Goal: Task Accomplishment & Management: Complete application form

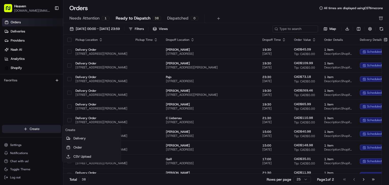
click at [35, 129] on html "Heaven [DOMAIN_NAME][EMAIL_ADDRESS][DOMAIN_NAME] Toggle Sidebar Orders Deliveri…" at bounding box center [194, 92] width 389 height 185
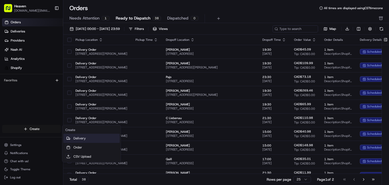
click at [75, 138] on link "Delivery" at bounding box center [91, 138] width 56 height 9
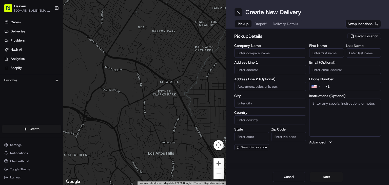
click at [359, 37] on span "Saved Location" at bounding box center [366, 36] width 23 height 5
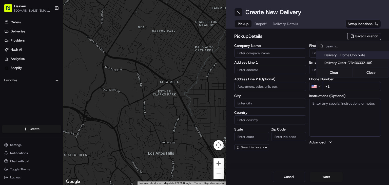
click at [349, 55] on span "Delivery - Home Chocolate" at bounding box center [355, 55] width 62 height 5
type input "Delivery - Home Chocolate"
type input "114 McGregor St"
type input "Winnipeg"
type input "CA"
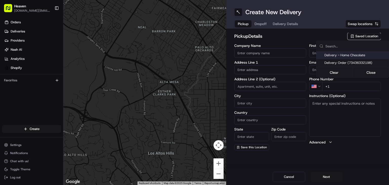
type input "MB"
type input "R2W 5J7"
type input "Home Chocolate - Delivery"
type input "Order"
type input "[PHONE_NUMBER]"
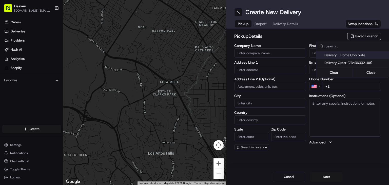
type textarea "Please park to [STREET_ADDRESS][PERSON_NAME], and call [PHONE_NUMBER]. We will …"
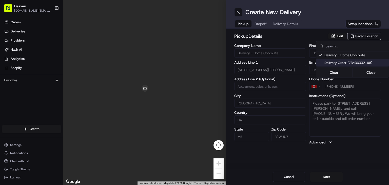
click at [324, 176] on html "Heaven das.hkov.inc@gmail.com Toggle Sidebar Orders Deliveries Providers Nash A…" at bounding box center [194, 92] width 389 height 185
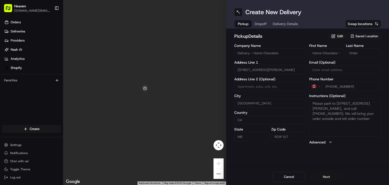
click at [324, 177] on button "Next" at bounding box center [326, 177] width 32 height 10
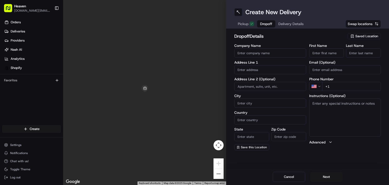
click at [323, 56] on input "First Name" at bounding box center [326, 52] width 35 height 9
paste input "Steven"
type input "Steven"
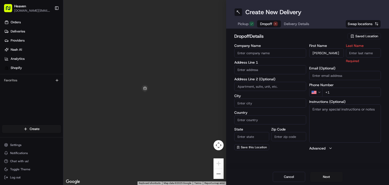
click at [363, 51] on input "Last Name" at bounding box center [363, 52] width 35 height 9
paste input "Hadaller"
type input "Hadaller"
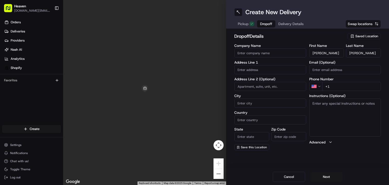
click at [319, 87] on html "Heaven das.hkov.inc@gmail.com Toggle Sidebar Orders Deliveries Providers Nash A…" at bounding box center [194, 92] width 389 height 185
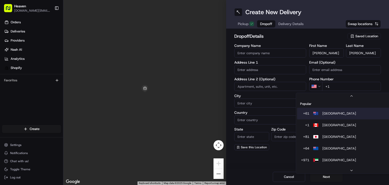
scroll to position [8, 0]
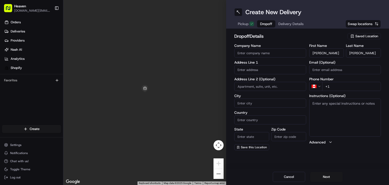
click at [342, 85] on input "+1" at bounding box center [351, 86] width 59 height 9
paste input "431 996 4924"
type input "+1 431 996 4924"
click at [254, 70] on input "text" at bounding box center [270, 69] width 72 height 9
paste input "107 Dunits Dr Winnipeg MB R2G 3X6"
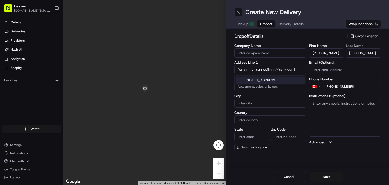
click at [274, 82] on div "[STREET_ADDRESS]" at bounding box center [269, 80] width 69 height 8
type input "[STREET_ADDRESS]"
type input "Winnipeg"
type input "Canada"
type input "MB"
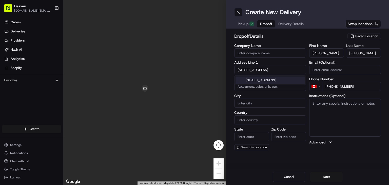
type input "R2G 3X6"
type input "107 Dunits Drive"
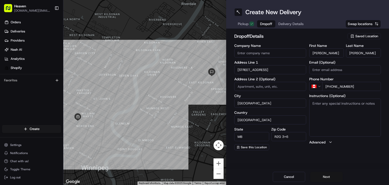
click at [332, 179] on button "Next" at bounding box center [326, 177] width 32 height 10
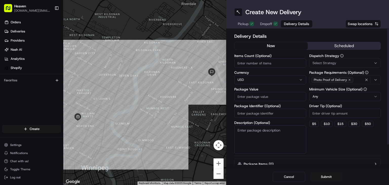
click at [257, 65] on input "Items Count (Optional)" at bounding box center [270, 62] width 72 height 9
type input "1"
click at [265, 80] on html "Heaven das.hkov.inc@gmail.com Toggle Sidebar Orders Deliveries Providers Nash A…" at bounding box center [194, 92] width 389 height 185
click at [264, 97] on input "Package Value" at bounding box center [270, 96] width 72 height 9
paste input "67.97"
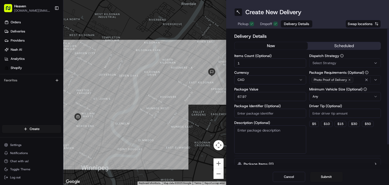
type input "67.97"
click at [253, 115] on input "Package Identifier (Optional)" at bounding box center [270, 113] width 72 height 9
paste input "HN1265"
type input "HN1265"
click at [323, 176] on button "Submit" at bounding box center [326, 177] width 32 height 10
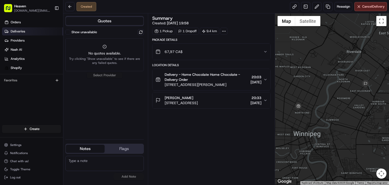
click at [21, 30] on span "Deliveries" at bounding box center [18, 31] width 14 height 5
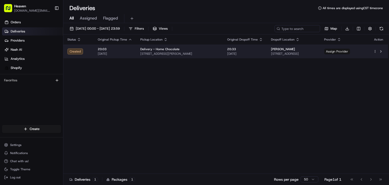
click at [347, 52] on span "Assign Provider" at bounding box center [337, 52] width 26 height 6
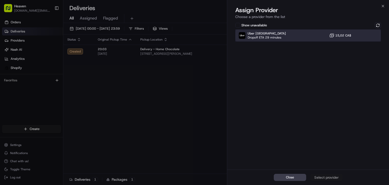
click at [311, 36] on div "Uber Canada Dropoff ETA 29 minutes 15,02 CA$" at bounding box center [308, 35] width 146 height 12
click at [325, 176] on div "Assign Provider" at bounding box center [326, 177] width 25 height 5
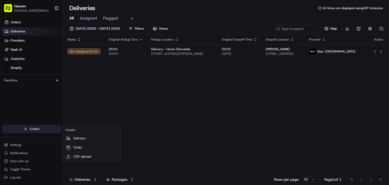
click at [33, 129] on html "Heaven das.hkov.inc@gmail.com Toggle Sidebar Orders Deliveries Providers Nash A…" at bounding box center [194, 92] width 389 height 185
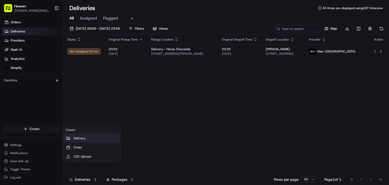
click at [76, 136] on link "Delivery" at bounding box center [91, 138] width 56 height 9
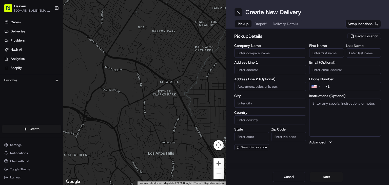
click at [360, 35] on span "Saved Location" at bounding box center [366, 36] width 23 height 5
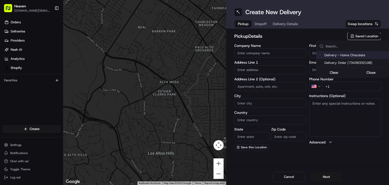
click at [354, 55] on span "Delivery - Home Chocolate" at bounding box center [355, 55] width 62 height 5
type input "Delivery - Home Chocolate"
type input "114 McGregor St"
type input "Winnipeg"
type input "CA"
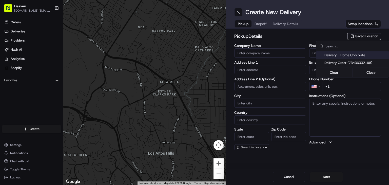
type input "MB"
type input "R2W 5J7"
type input "Home Chocolate - Delivery"
type input "Order"
type input "[PHONE_NUMBER]"
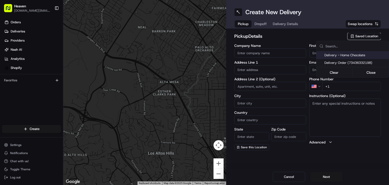
type textarea "Please park to [STREET_ADDRESS][PERSON_NAME], and call [PHONE_NUMBER]. We will …"
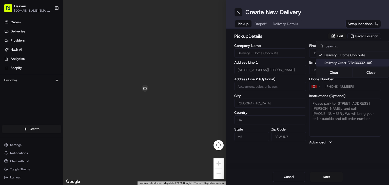
click at [323, 176] on html "Heaven das.hkov.inc@gmail.com Toggle Sidebar Orders Deliveries Providers Nash A…" at bounding box center [194, 92] width 389 height 185
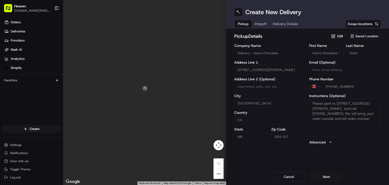
click at [323, 176] on button "Next" at bounding box center [326, 177] width 32 height 10
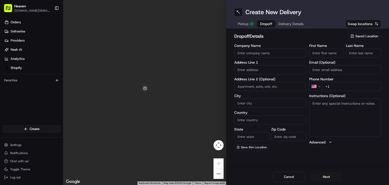
click at [324, 51] on input "First Name" at bounding box center [326, 52] width 35 height 9
paste input "Turon"
type input "Turon"
click at [352, 52] on input "Last Name" at bounding box center [363, 52] width 35 height 9
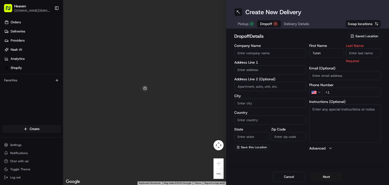
paste input "Turon"
type input "Turon"
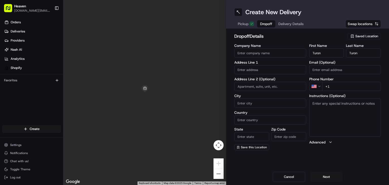
click at [330, 68] on input "Email (Optional)" at bounding box center [345, 69] width 72 height 9
paste input "pipibarzo10@gmail.com"
type input "pipibarzo10@gmail.com"
click at [317, 86] on html "Heaven das.hkov.inc@gmail.com Toggle Sidebar Orders Deliveries Providers Nash A…" at bounding box center [194, 92] width 389 height 185
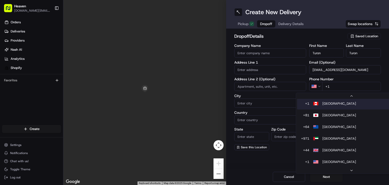
scroll to position [10, 0]
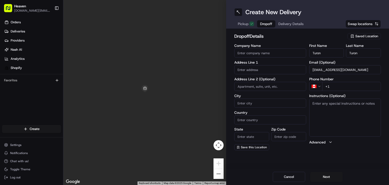
click at [337, 88] on input "+1" at bounding box center [351, 86] width 59 height 9
paste input "431 998 2864"
type input "+1 431 998 2864"
click at [259, 71] on input "text" at bounding box center [270, 69] width 72 height 9
paste input "46 Matlock Crescent Winnipeg MB R3R 3H7"
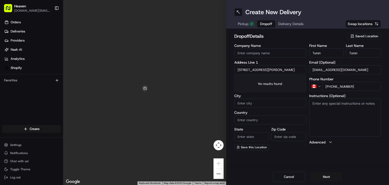
scroll to position [0, 2]
click at [269, 83] on div "[STREET_ADDRESS][PERSON_NAME]" at bounding box center [269, 82] width 69 height 12
type input "[STREET_ADDRESS][PERSON_NAME]"
type input "Winnipeg"
type input "Canada"
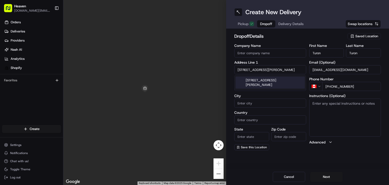
type input "MB"
type input "R3R 3H7"
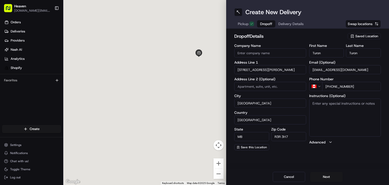
type input "46 Matlock Crescent"
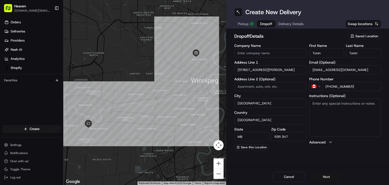
click at [328, 176] on button "Next" at bounding box center [326, 177] width 32 height 10
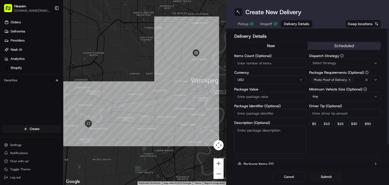
click at [250, 64] on input "Items Count (Optional)" at bounding box center [270, 62] width 72 height 9
type input "1"
click at [280, 81] on html "Heaven das.hkov.inc@gmail.com Toggle Sidebar Orders Deliveries Providers Nash A…" at bounding box center [194, 92] width 389 height 185
click at [246, 99] on input "Package Value" at bounding box center [270, 96] width 72 height 9
paste input "88.96"
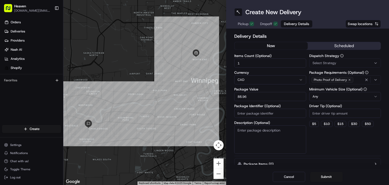
type input "88.96"
click at [251, 114] on input "Package Identifier (Optional)" at bounding box center [270, 113] width 72 height 9
paste input "HN1266"
type input "HN1266"
click at [326, 177] on button "Submit" at bounding box center [326, 177] width 32 height 10
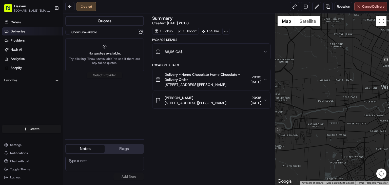
click at [16, 33] on span "Deliveries" at bounding box center [18, 31] width 14 height 5
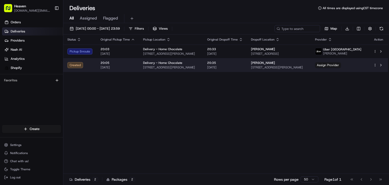
click at [243, 69] on span "[DATE]" at bounding box center [225, 67] width 36 height 4
click at [341, 68] on span "Assign Provider" at bounding box center [328, 65] width 26 height 6
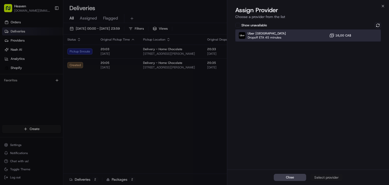
click at [299, 35] on div "Uber Canada Dropoff ETA 45 minutes 16,00 CA$" at bounding box center [308, 35] width 146 height 12
click at [323, 179] on div "Assign Provider" at bounding box center [326, 177] width 25 height 5
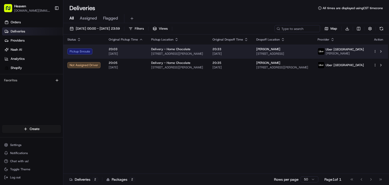
click at [248, 54] on span "[DATE]" at bounding box center [230, 54] width 36 height 4
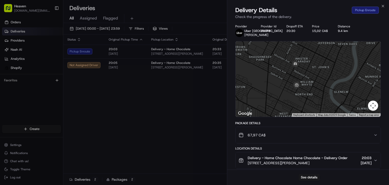
drag, startPoint x: 265, startPoint y: 89, endPoint x: 322, endPoint y: 77, distance: 58.4
click at [322, 77] on div at bounding box center [307, 78] width 145 height 75
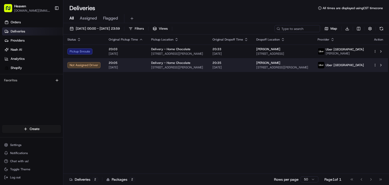
click at [208, 66] on td "Delivery - Home Chocolate 114 McGregor St, Winnipeg, MB R2W 5J7, CA" at bounding box center [177, 65] width 61 height 14
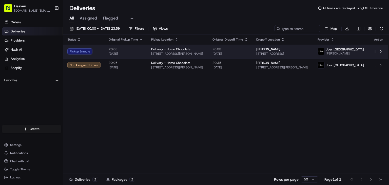
click at [250, 57] on td "20:33 22/08/2025" at bounding box center [230, 52] width 44 height 14
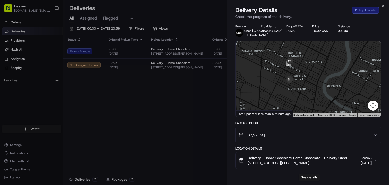
drag, startPoint x: 257, startPoint y: 89, endPoint x: 306, endPoint y: 71, distance: 52.0
click at [306, 71] on div at bounding box center [307, 78] width 145 height 75
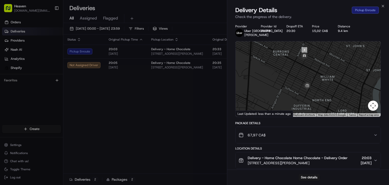
drag, startPoint x: 301, startPoint y: 91, endPoint x: 298, endPoint y: 73, distance: 18.2
click at [298, 73] on div at bounding box center [307, 78] width 145 height 75
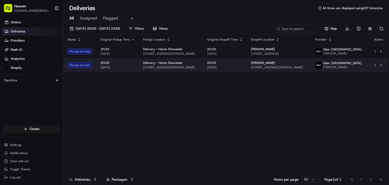
click at [242, 68] on span "[DATE]" at bounding box center [225, 67] width 36 height 4
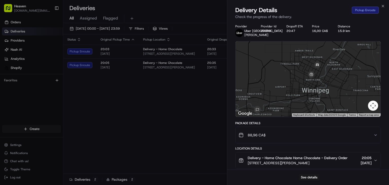
drag, startPoint x: 328, startPoint y: 96, endPoint x: 316, endPoint y: 101, distance: 13.3
click at [316, 101] on div at bounding box center [307, 78] width 145 height 75
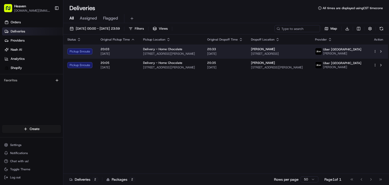
click at [235, 56] on span "[DATE]" at bounding box center [225, 54] width 36 height 4
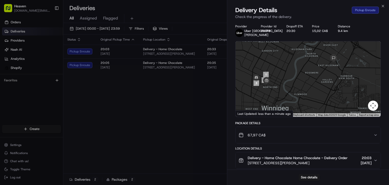
drag, startPoint x: 276, startPoint y: 100, endPoint x: 264, endPoint y: 95, distance: 13.3
click at [264, 94] on div at bounding box center [307, 78] width 145 height 75
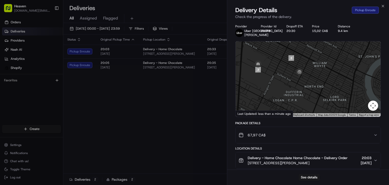
drag, startPoint x: 261, startPoint y: 80, endPoint x: 292, endPoint y: 90, distance: 31.8
click at [292, 90] on div at bounding box center [307, 78] width 145 height 75
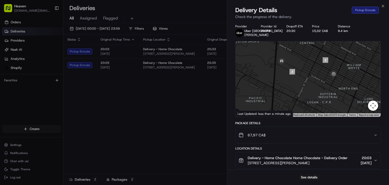
drag, startPoint x: 292, startPoint y: 90, endPoint x: 266, endPoint y: 80, distance: 27.7
click at [266, 80] on div at bounding box center [307, 78] width 145 height 75
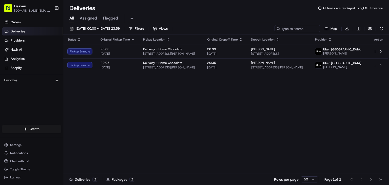
drag, startPoint x: 216, startPoint y: 104, endPoint x: 218, endPoint y: 101, distance: 3.4
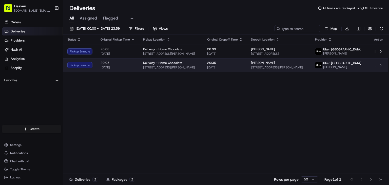
click at [243, 69] on span "[DATE]" at bounding box center [225, 67] width 36 height 4
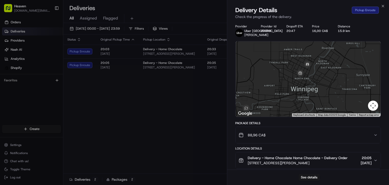
drag, startPoint x: 327, startPoint y: 85, endPoint x: 294, endPoint y: 97, distance: 35.1
click at [294, 97] on div at bounding box center [307, 78] width 145 height 75
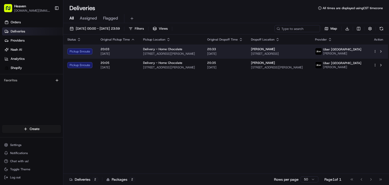
click at [243, 55] on span "[DATE]" at bounding box center [225, 54] width 36 height 4
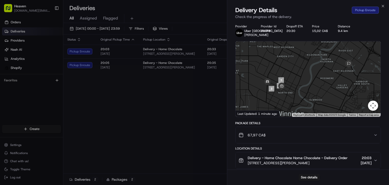
click at [227, 95] on div "Provider Uber Canada HARWINDER S. Provider Id 91CF8 Dropoff ETA 20:30 Price 15,…" at bounding box center [308, 142] width 162 height 242
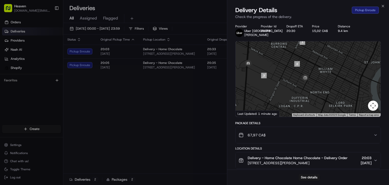
drag, startPoint x: 275, startPoint y: 98, endPoint x: 251, endPoint y: 77, distance: 33.0
click at [252, 77] on div at bounding box center [307, 78] width 145 height 75
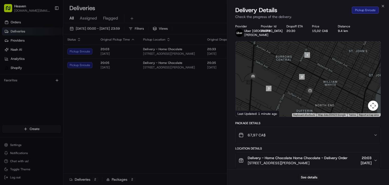
drag, startPoint x: 279, startPoint y: 90, endPoint x: 285, endPoint y: 103, distance: 14.9
click at [285, 103] on div at bounding box center [307, 78] width 145 height 75
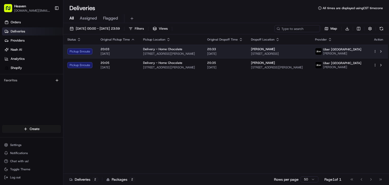
click at [243, 52] on div "20:33 22/08/2025" at bounding box center [225, 51] width 36 height 9
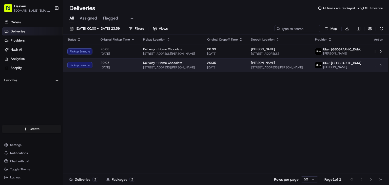
click at [240, 69] on span "[DATE]" at bounding box center [225, 67] width 36 height 4
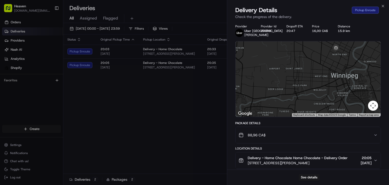
drag, startPoint x: 327, startPoint y: 88, endPoint x: 268, endPoint y: 109, distance: 62.7
click at [269, 109] on div at bounding box center [307, 78] width 145 height 75
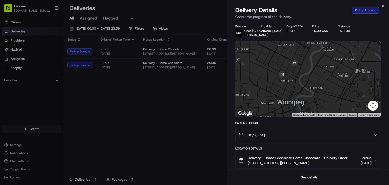
drag, startPoint x: 314, startPoint y: 83, endPoint x: 303, endPoint y: 105, distance: 24.1
click at [303, 105] on div at bounding box center [307, 78] width 145 height 75
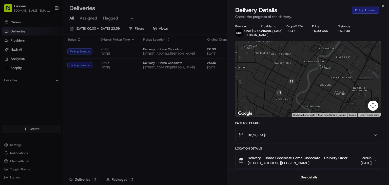
drag, startPoint x: 299, startPoint y: 93, endPoint x: 302, endPoint y: 101, distance: 8.7
click at [302, 101] on div at bounding box center [307, 78] width 145 height 75
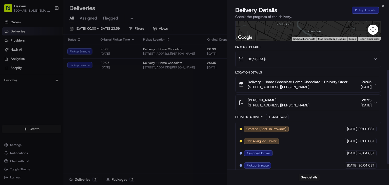
scroll to position [86, 0]
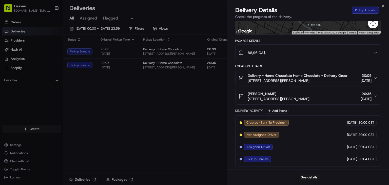
click at [376, 98] on button "Turon Turon 46 Matlock Crescent, Winnipeg, MB R3R 3H7, Canada 20:35 22/08/2025" at bounding box center [307, 96] width 145 height 16
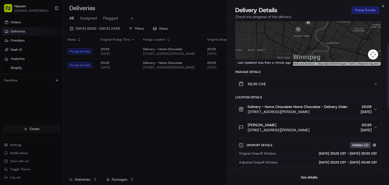
scroll to position [1, 0]
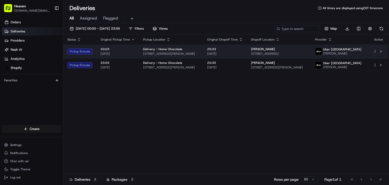
click at [247, 56] on td "20:33 22/08/2025" at bounding box center [225, 52] width 44 height 14
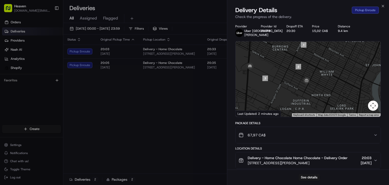
drag, startPoint x: 276, startPoint y: 86, endPoint x: 287, endPoint y: 99, distance: 17.6
click at [287, 99] on div at bounding box center [307, 78] width 145 height 75
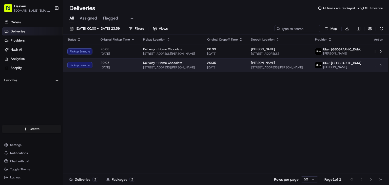
click at [240, 69] on span "[DATE]" at bounding box center [225, 67] width 36 height 4
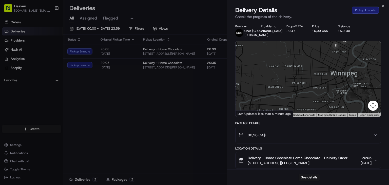
drag, startPoint x: 333, startPoint y: 79, endPoint x: 294, endPoint y: 97, distance: 42.9
click at [294, 97] on div at bounding box center [307, 78] width 145 height 75
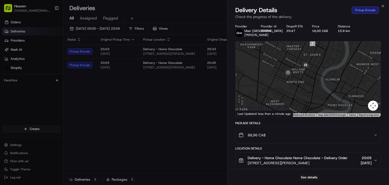
drag, startPoint x: 311, startPoint y: 77, endPoint x: 309, endPoint y: 92, distance: 15.1
click at [308, 92] on div at bounding box center [307, 78] width 145 height 75
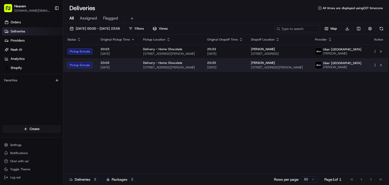
click at [241, 64] on span "20:35" at bounding box center [225, 63] width 36 height 4
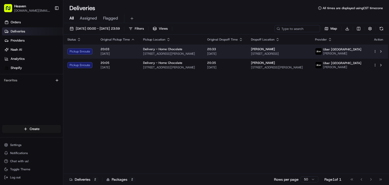
click at [243, 54] on span "[DATE]" at bounding box center [225, 54] width 36 height 4
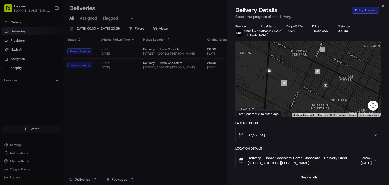
drag, startPoint x: 284, startPoint y: 98, endPoint x: 258, endPoint y: 92, distance: 26.6
click at [258, 92] on div at bounding box center [307, 78] width 145 height 75
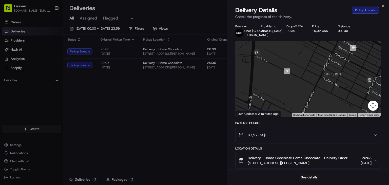
drag, startPoint x: 282, startPoint y: 91, endPoint x: 295, endPoint y: 95, distance: 13.8
click at [296, 95] on div at bounding box center [307, 78] width 145 height 75
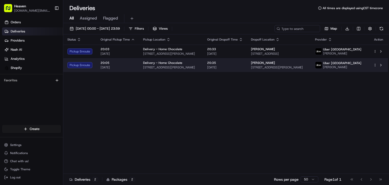
click at [247, 66] on td "20:35 22/08/2025" at bounding box center [225, 65] width 44 height 14
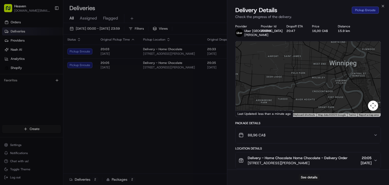
drag, startPoint x: 308, startPoint y: 92, endPoint x: 263, endPoint y: 105, distance: 46.5
click at [263, 105] on div at bounding box center [307, 78] width 145 height 75
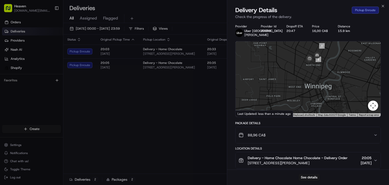
drag, startPoint x: 299, startPoint y: 78, endPoint x: 287, endPoint y: 99, distance: 24.2
click at [286, 101] on div at bounding box center [307, 78] width 145 height 75
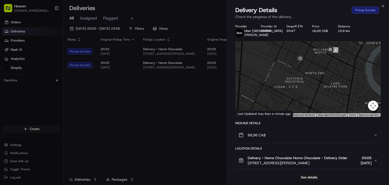
drag, startPoint x: 307, startPoint y: 85, endPoint x: 307, endPoint y: 107, distance: 22.5
click at [307, 107] on div at bounding box center [307, 78] width 145 height 75
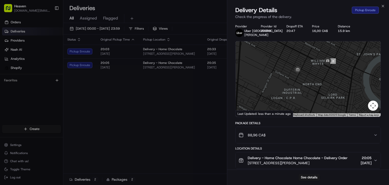
drag, startPoint x: 307, startPoint y: 93, endPoint x: 304, endPoint y: 97, distance: 5.0
click at [304, 97] on div at bounding box center [307, 78] width 145 height 75
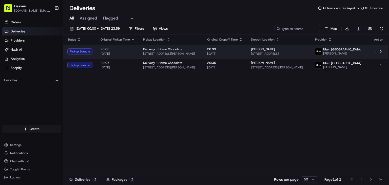
click at [247, 55] on td "20:33 22/08/2025" at bounding box center [225, 52] width 44 height 14
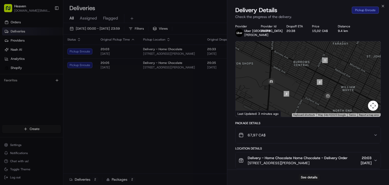
drag, startPoint x: 266, startPoint y: 85, endPoint x: 315, endPoint y: 102, distance: 52.0
click at [315, 102] on div at bounding box center [307, 78] width 145 height 75
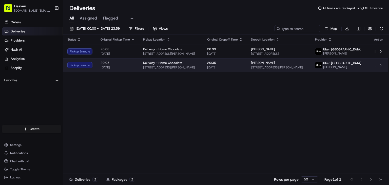
click at [243, 69] on span "[DATE]" at bounding box center [225, 67] width 36 height 4
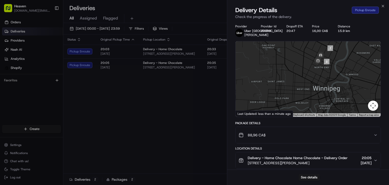
drag, startPoint x: 329, startPoint y: 82, endPoint x: 296, endPoint y: 101, distance: 38.3
click at [295, 102] on div at bounding box center [307, 78] width 145 height 75
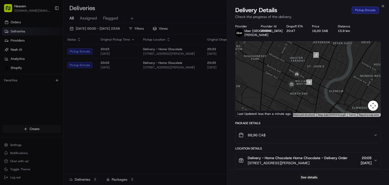
drag, startPoint x: 312, startPoint y: 76, endPoint x: 299, endPoint y: 109, distance: 35.9
click at [299, 109] on div at bounding box center [307, 78] width 145 height 75
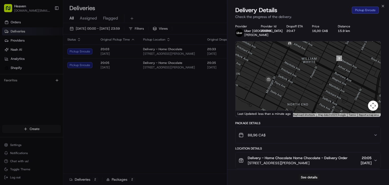
drag, startPoint x: 287, startPoint y: 89, endPoint x: 310, endPoint y: 79, distance: 25.3
click at [310, 79] on div at bounding box center [307, 78] width 145 height 75
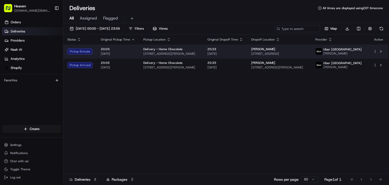
click at [238, 54] on span "[DATE]" at bounding box center [225, 54] width 36 height 4
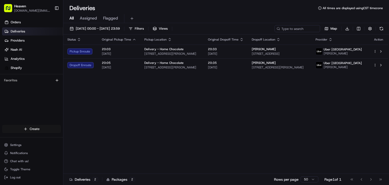
click at [39, 130] on html "Heaven das.hkov.inc@gmail.com Toggle Sidebar Orders Deliveries Providers Nash A…" at bounding box center [194, 92] width 389 height 185
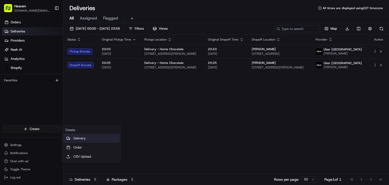
click at [82, 139] on link "Delivery" at bounding box center [91, 138] width 56 height 9
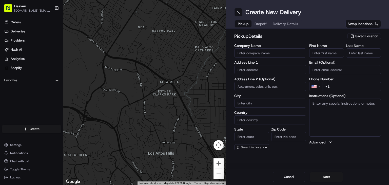
click at [368, 37] on span "Saved Location" at bounding box center [366, 36] width 23 height 5
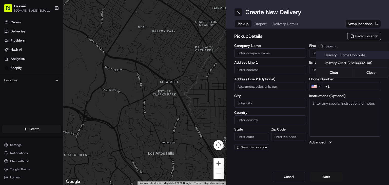
click at [344, 56] on span "Delivery - Home Chocolate" at bounding box center [355, 55] width 62 height 5
type input "Delivery - Home Chocolate"
type input "114 McGregor St"
type input "Winnipeg"
type input "CA"
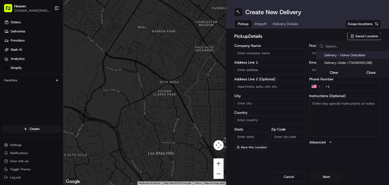
type input "MB"
type input "R2W 5J7"
type input "Home Chocolate - Delivery"
type input "Order"
type input "[PHONE_NUMBER]"
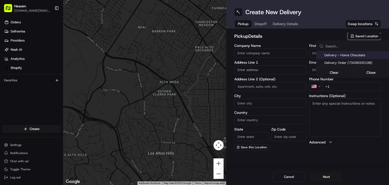
type textarea "Please park to [STREET_ADDRESS][PERSON_NAME], and call [PHONE_NUMBER]. We will …"
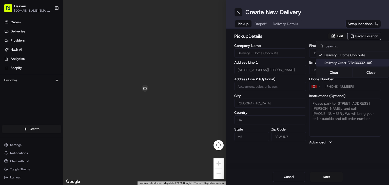
click at [333, 175] on html "Heaven das.hkov.inc@gmail.com Toggle Sidebar Orders Deliveries Providers Nash A…" at bounding box center [194, 92] width 389 height 185
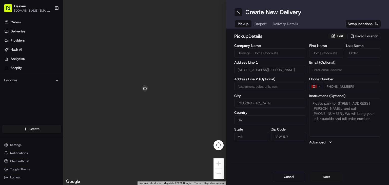
click at [333, 175] on button "Next" at bounding box center [326, 177] width 32 height 10
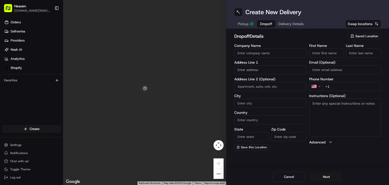
click at [324, 54] on input "First Name" at bounding box center [326, 52] width 35 height 9
paste input "Sat"
type input "Sat"
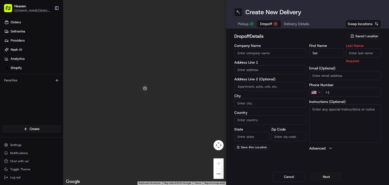
click at [355, 56] on input "Last Name" at bounding box center [363, 52] width 35 height 9
paste input "Kaur"
type input "Kaur"
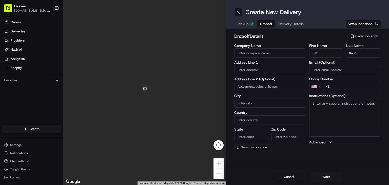
click at [335, 71] on input "Email (Optional)" at bounding box center [345, 69] width 72 height 9
paste input "[EMAIL_ADDRESS][DOMAIN_NAME]"
type input "[EMAIL_ADDRESS][DOMAIN_NAME]"
click at [319, 88] on html "Heaven das.hkov.inc@gmail.com Toggle Sidebar Orders Deliveries Providers Nash A…" at bounding box center [194, 92] width 389 height 185
click at [335, 85] on input "+1" at bounding box center [351, 86] width 59 height 9
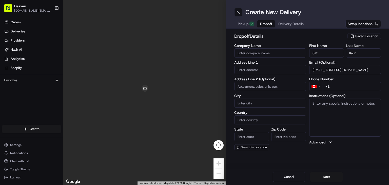
paste input "516 503 1486"
type input "[PHONE_NUMBER]"
click at [261, 69] on input "text" at bounding box center [270, 69] width 72 height 9
paste input "70 Whellams Lane"
click at [274, 80] on div "70 Whellams Lane, Winnipeg, MB, Canada" at bounding box center [269, 80] width 69 height 8
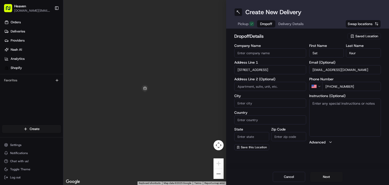
type input "70 Whellams Ln, Winnipeg, MB R2G 2G8, Canada"
type input "Winnipeg"
type input "Canada"
type input "MB"
type input "R2G 2G8"
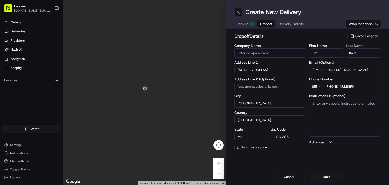
type input "70 Whellams Lane"
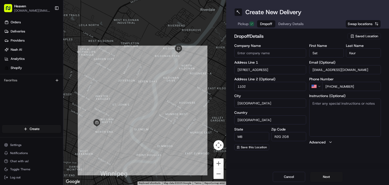
type input "1102"
click at [326, 102] on textarea "Instructions (Optional)" at bounding box center [345, 117] width 72 height 38
paste textarea "Please call me it’s apt 1102 [PHONE_NUMBER]"
type textarea "Please call me it’s apt 1102 [PHONE_NUMBER]"
click at [328, 175] on button "Next" at bounding box center [326, 177] width 32 height 10
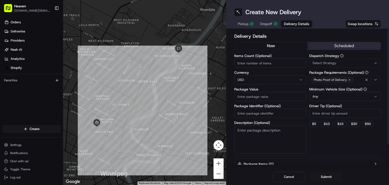
click at [270, 64] on input "Items Count (Optional)" at bounding box center [270, 62] width 72 height 9
type input "1"
click at [295, 80] on html "Heaven das.hkov.inc@gmail.com Toggle Sidebar Orders Deliveries Providers Nash A…" at bounding box center [194, 92] width 389 height 185
click at [266, 97] on input "Package Value" at bounding box center [270, 96] width 72 height 9
paste input "94.98"
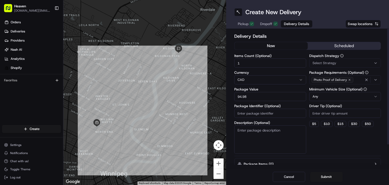
type input "94.98"
click at [264, 114] on input "Package Identifier (Optional)" at bounding box center [270, 113] width 72 height 9
paste input "HN1267"
type input "HN1267"
click at [331, 177] on button "Submit" at bounding box center [326, 177] width 32 height 10
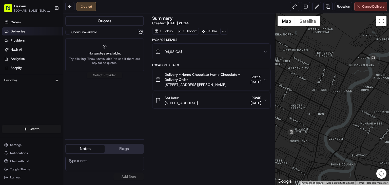
click at [23, 32] on span "Deliveries" at bounding box center [18, 31] width 14 height 5
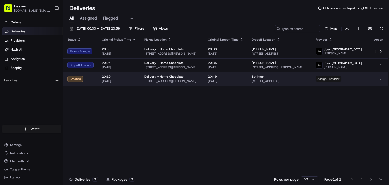
click at [341, 81] on span "Assign Provider" at bounding box center [328, 79] width 26 height 6
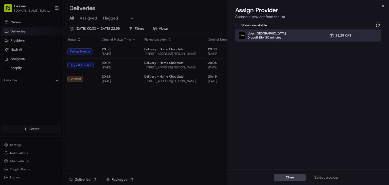
click at [312, 36] on div "Uber Canada Dropoff ETA 30 minutes 11,29 CA$" at bounding box center [308, 35] width 146 height 12
click at [324, 176] on div "Assign Provider" at bounding box center [326, 177] width 25 height 5
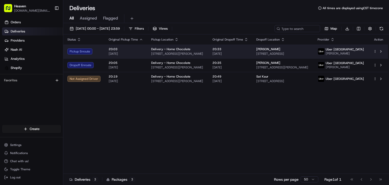
click at [251, 52] on td "20:33 22/08/2025" at bounding box center [230, 52] width 44 height 14
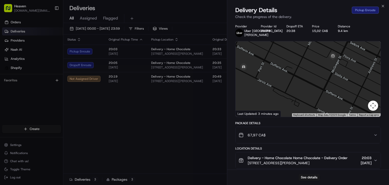
drag, startPoint x: 282, startPoint y: 87, endPoint x: 272, endPoint y: 98, distance: 14.5
click at [272, 98] on div at bounding box center [307, 78] width 145 height 75
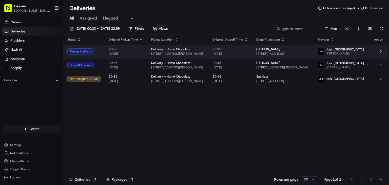
click at [244, 55] on span "[DATE]" at bounding box center [230, 54] width 36 height 4
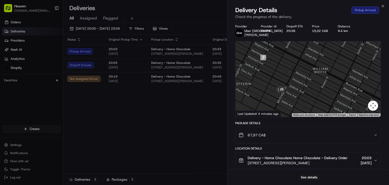
drag, startPoint x: 268, startPoint y: 100, endPoint x: 304, endPoint y: 79, distance: 41.2
click at [307, 74] on div at bounding box center [307, 78] width 145 height 75
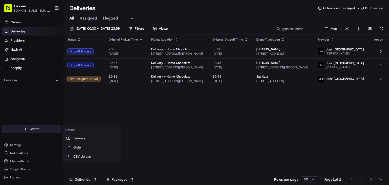
click at [32, 129] on html "Heaven das.hkov.inc@gmail.com Toggle Sidebar Orders Deliveries Providers Nash A…" at bounding box center [194, 92] width 389 height 185
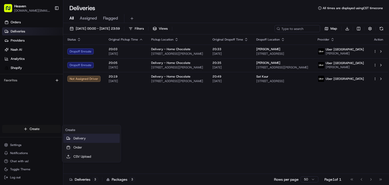
click at [80, 138] on link "Delivery" at bounding box center [91, 138] width 56 height 9
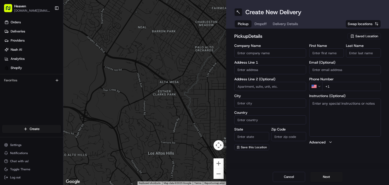
click at [365, 35] on span "Saved Location" at bounding box center [366, 36] width 23 height 5
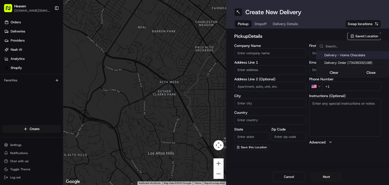
click at [353, 54] on span "Delivery - Home Chocolate" at bounding box center [355, 55] width 62 height 5
type input "Delivery - Home Chocolate"
type input "114 McGregor St"
type input "Winnipeg"
type input "CA"
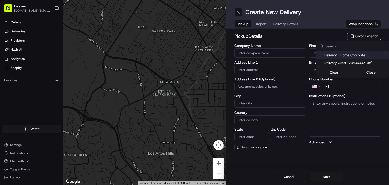
type input "MB"
type input "R2W 5J7"
type input "Home Chocolate - Delivery"
type input "Order"
type input "[PHONE_NUMBER]"
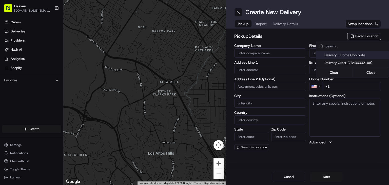
type textarea "Please park to [STREET_ADDRESS][PERSON_NAME], and call [PHONE_NUMBER]. We will …"
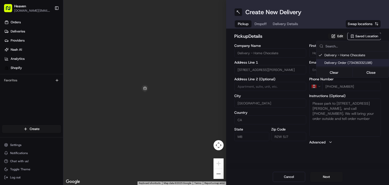
click at [331, 174] on html "Heaven das.hkov.inc@gmail.com Toggle Sidebar Orders Deliveries Providers Nash A…" at bounding box center [194, 92] width 389 height 185
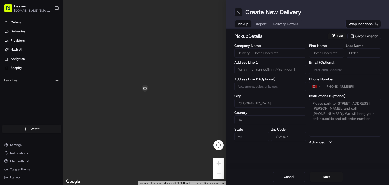
click at [331, 174] on button "Next" at bounding box center [326, 177] width 32 height 10
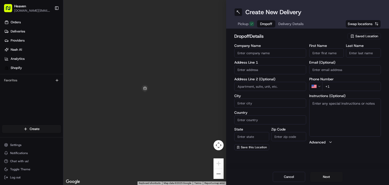
click at [320, 50] on input "First Name" at bounding box center [326, 52] width 35 height 9
paste input "Henderson"
type input "Henderson"
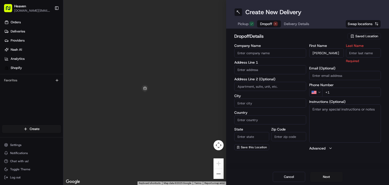
click at [353, 53] on input "Last Name" at bounding box center [363, 52] width 35 height 9
paste input "Henderson"
type input "Henderson"
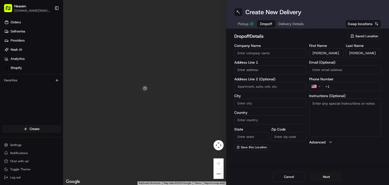
click at [319, 87] on html "Heaven das.hkov.inc@gmail.com Toggle Sidebar Orders Deliveries Providers Nash A…" at bounding box center [194, 92] width 389 height 185
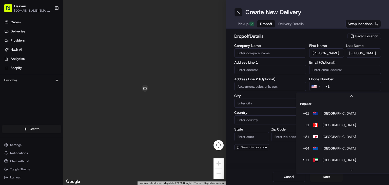
scroll to position [22, 0]
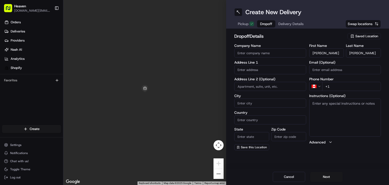
click at [336, 87] on input "+1" at bounding box center [351, 86] width 59 height 9
paste input "204 470 5832"
type input "+1 204 470 5832"
click at [250, 69] on input "text" at bounding box center [270, 69] width 72 height 9
paste input "42 Amber Trail Winnipeg MB R2P 2Y8"
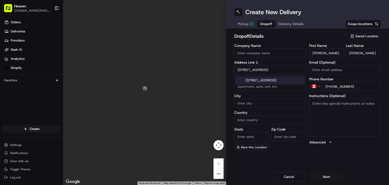
click at [259, 82] on div "[STREET_ADDRESS]" at bounding box center [269, 80] width 69 height 8
type input "[STREET_ADDRESS]"
type input "Winnipeg"
type input "Canada"
type input "MB"
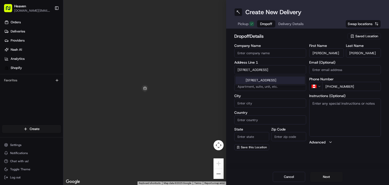
type input "R2P 2Y8"
type input "42 Amber Trail"
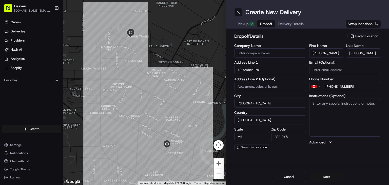
click at [327, 175] on button "Next" at bounding box center [326, 177] width 32 height 10
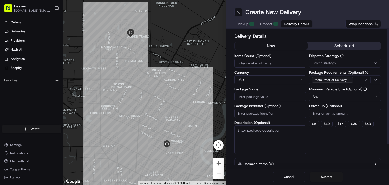
click at [253, 63] on input "Items Count (Optional)" at bounding box center [270, 62] width 72 height 9
type input "1"
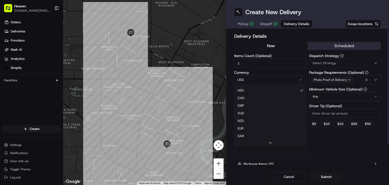
click at [263, 79] on html "Heaven das.hkov.inc@gmail.com Toggle Sidebar Orders Deliveries Providers Nash A…" at bounding box center [194, 92] width 389 height 185
click at [252, 95] on input "Package Value" at bounding box center [270, 96] width 72 height 9
paste input "142.57"
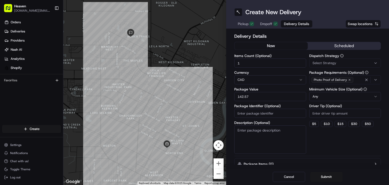
type input "142.57"
click at [259, 115] on input "Package Identifier (Optional)" at bounding box center [270, 113] width 72 height 9
paste input "HN1268"
type input "HN1268"
click at [328, 176] on button "Submit" at bounding box center [326, 177] width 32 height 10
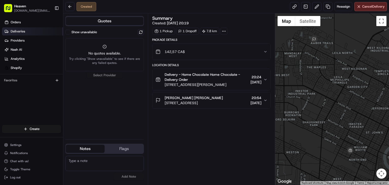
click at [22, 28] on link "Deliveries" at bounding box center [32, 31] width 61 height 8
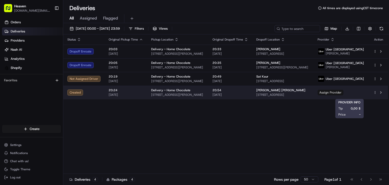
click at [343, 94] on span "Assign Provider" at bounding box center [330, 93] width 26 height 6
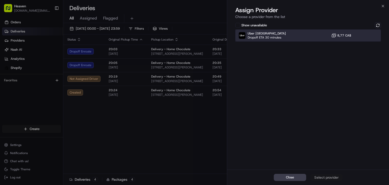
click at [314, 35] on div "Uber Canada Dropoff ETA 30 minutes 8,77 CA$" at bounding box center [308, 35] width 146 height 12
click at [324, 176] on div "Assign Provider" at bounding box center [326, 177] width 25 height 5
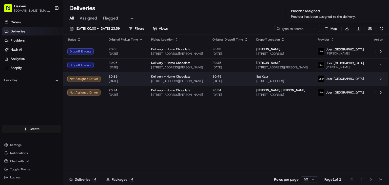
click at [245, 82] on span "[DATE]" at bounding box center [230, 81] width 36 height 4
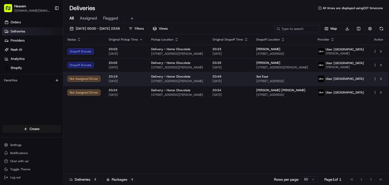
click at [250, 82] on td "20:49 [DATE]" at bounding box center [230, 79] width 44 height 14
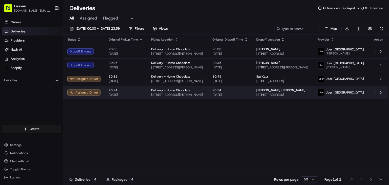
click at [242, 97] on span "[DATE]" at bounding box center [230, 95] width 36 height 4
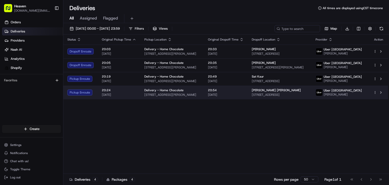
click at [242, 95] on span "[DATE]" at bounding box center [226, 95] width 36 height 4
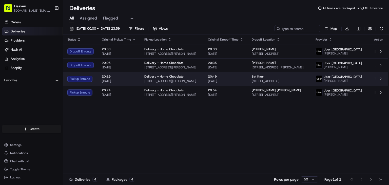
click at [243, 83] on span "[DATE]" at bounding box center [226, 81] width 36 height 4
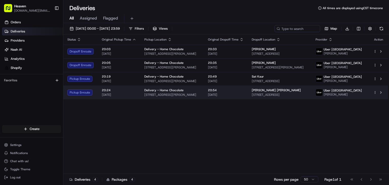
click at [246, 96] on td "20:54 22/08/2025" at bounding box center [226, 93] width 44 height 14
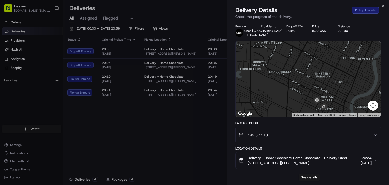
drag, startPoint x: 319, startPoint y: 101, endPoint x: 291, endPoint y: 89, distance: 30.1
click at [292, 89] on div at bounding box center [307, 78] width 145 height 75
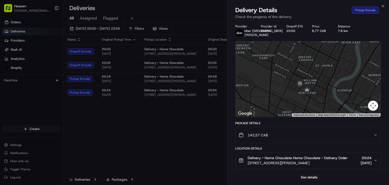
drag, startPoint x: 276, startPoint y: 105, endPoint x: 272, endPoint y: 93, distance: 11.8
click at [272, 93] on div at bounding box center [307, 78] width 145 height 75
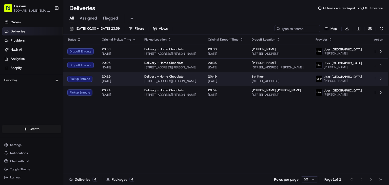
click at [237, 77] on span "20:49" at bounding box center [226, 76] width 36 height 4
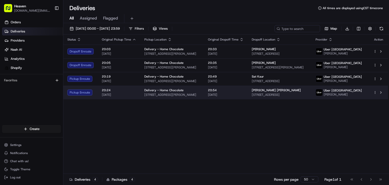
click at [247, 99] on td "20:54 22/08/2025" at bounding box center [226, 93] width 44 height 14
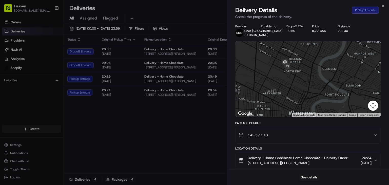
drag, startPoint x: 300, startPoint y: 101, endPoint x: 274, endPoint y: 88, distance: 29.5
click at [274, 88] on div at bounding box center [307, 78] width 145 height 75
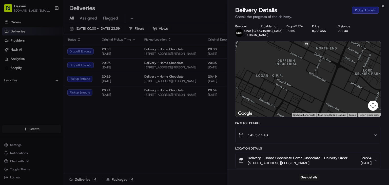
drag, startPoint x: 284, startPoint y: 80, endPoint x: 292, endPoint y: 108, distance: 28.6
click at [292, 108] on div at bounding box center [307, 78] width 145 height 75
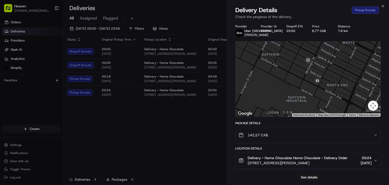
drag, startPoint x: 295, startPoint y: 93, endPoint x: 289, endPoint y: 96, distance: 6.6
click at [289, 96] on div at bounding box center [307, 78] width 145 height 75
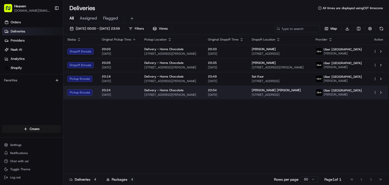
click at [240, 95] on span "[DATE]" at bounding box center [226, 95] width 36 height 4
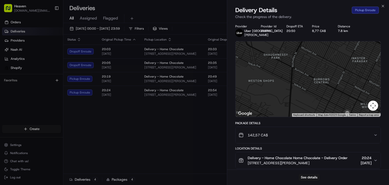
drag, startPoint x: 301, startPoint y: 101, endPoint x: 270, endPoint y: 34, distance: 74.1
click at [276, 37] on div "Provider Uber Canada SANDEEP K. Provider Id 11191 Dropoff ETA 20:50 Price 8,77 …" at bounding box center [308, 136] width 146 height 224
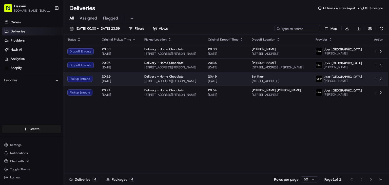
click at [243, 83] on span "[DATE]" at bounding box center [226, 81] width 36 height 4
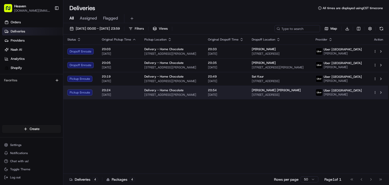
click at [246, 96] on td "20:54 22/08/2025" at bounding box center [226, 93] width 44 height 14
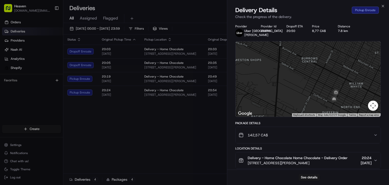
drag, startPoint x: 326, startPoint y: 101, endPoint x: 267, endPoint y: 71, distance: 66.4
click at [271, 73] on div at bounding box center [307, 78] width 145 height 75
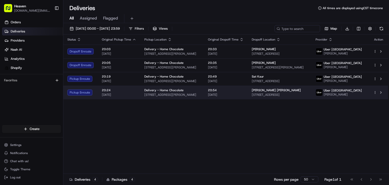
click at [242, 95] on span "[DATE]" at bounding box center [226, 95] width 36 height 4
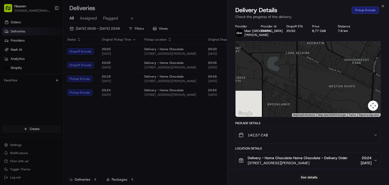
drag, startPoint x: 302, startPoint y: 93, endPoint x: 245, endPoint y: 45, distance: 75.4
click at [245, 45] on div at bounding box center [307, 78] width 145 height 75
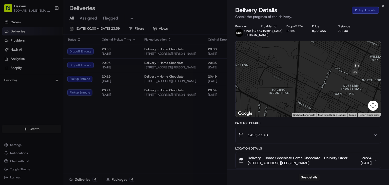
drag, startPoint x: 317, startPoint y: 88, endPoint x: 270, endPoint y: 46, distance: 63.1
click at [270, 46] on div at bounding box center [307, 78] width 145 height 75
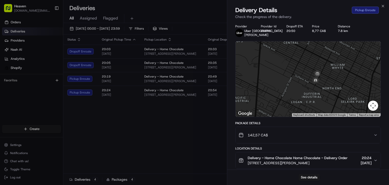
drag, startPoint x: 299, startPoint y: 57, endPoint x: 258, endPoint y: 66, distance: 41.5
click at [258, 66] on div at bounding box center [307, 78] width 145 height 75
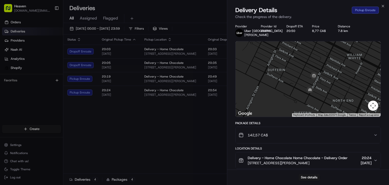
drag, startPoint x: 304, startPoint y: 83, endPoint x: 278, endPoint y: 79, distance: 25.6
click at [283, 80] on div at bounding box center [307, 78] width 145 height 75
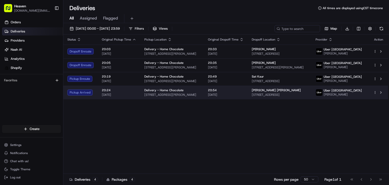
click at [243, 97] on span "[DATE]" at bounding box center [226, 95] width 36 height 4
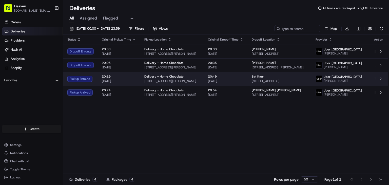
click at [243, 83] on span "[DATE]" at bounding box center [226, 81] width 36 height 4
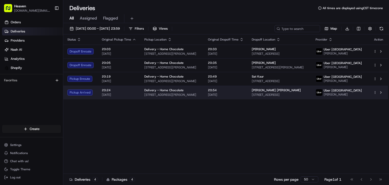
click at [243, 95] on span "[DATE]" at bounding box center [226, 95] width 36 height 4
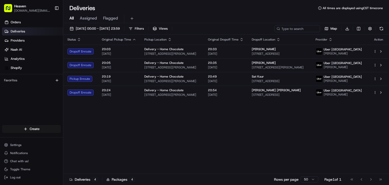
click at [204, 69] on td "Delivery - Home Chocolate 114 McGregor St, Winnipeg, MB R2W 5J7, CA" at bounding box center [172, 65] width 64 height 14
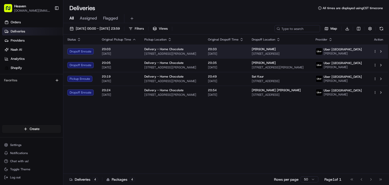
click at [209, 55] on td "20:33 22/08/2025" at bounding box center [226, 52] width 44 height 14
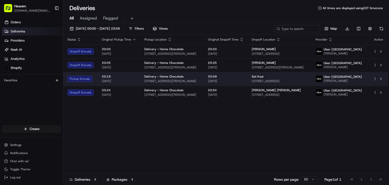
click at [242, 78] on span "20:49" at bounding box center [226, 76] width 36 height 4
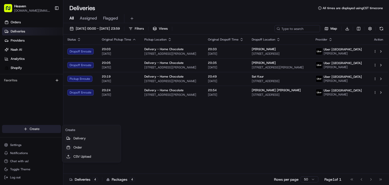
click at [38, 127] on html "Heaven das.hkov.inc@gmail.com Toggle Sidebar Orders Deliveries Providers Nash A…" at bounding box center [194, 92] width 389 height 185
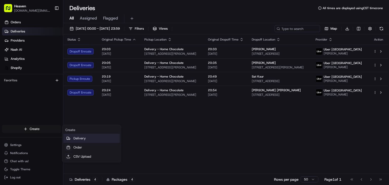
click at [75, 138] on link "Delivery" at bounding box center [91, 138] width 56 height 9
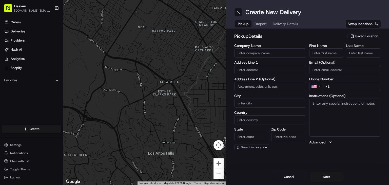
click at [363, 37] on span "Saved Location" at bounding box center [366, 36] width 23 height 5
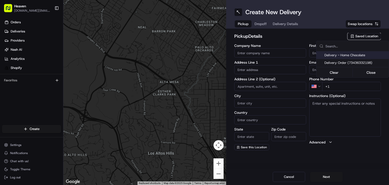
click at [351, 55] on span "Delivery - Home Chocolate" at bounding box center [355, 55] width 62 height 5
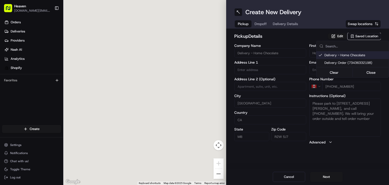
type input "Delivery - Home Chocolate"
type input "114 McGregor St"
type input "Winnipeg"
type input "CA"
type input "MB"
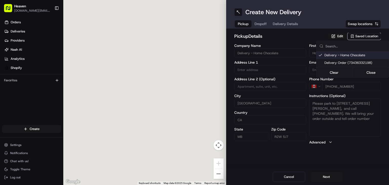
type input "R2W 5J7"
type input "Home Chocolate - Delivery"
type input "Order"
type input "[PHONE_NUMBER]"
type textarea "Please park to [STREET_ADDRESS][PERSON_NAME], and call [PHONE_NUMBER]. We will …"
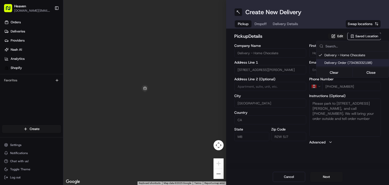
click at [328, 178] on html "Heaven das.hkov.inc@gmail.com Toggle Sidebar Orders Deliveries Providers Nash A…" at bounding box center [194, 92] width 389 height 185
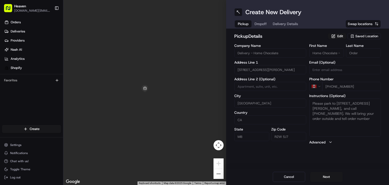
click at [328, 178] on button "Next" at bounding box center [326, 177] width 32 height 10
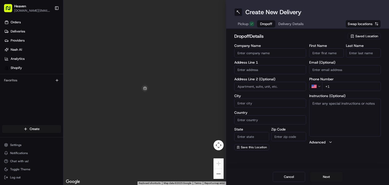
click at [325, 51] on input "First Name" at bounding box center [326, 52] width 35 height 9
paste input "Evan"
type input "Evan"
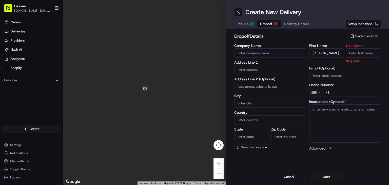
click at [356, 55] on input "Last Name" at bounding box center [363, 52] width 35 height 9
paste input "Paterson"
type input "Paterson"
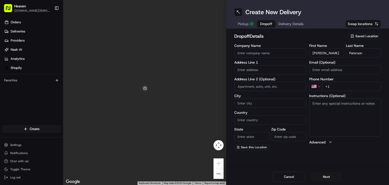
click at [320, 85] on html "Heaven das.hkov.inc@gmail.com Toggle Sidebar Orders Deliveries Providers Nash A…" at bounding box center [194, 92] width 389 height 185
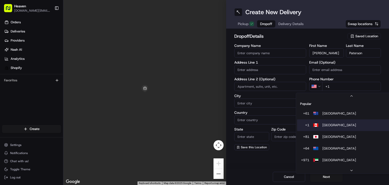
scroll to position [22, 0]
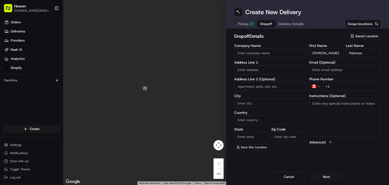
click at [340, 85] on input "+1" at bounding box center [351, 86] width 59 height 9
paste input "204 801 5172"
type input "+1 204 801 5172"
click at [255, 71] on input "text" at bounding box center [270, 69] width 72 height 9
paste input "210 Maxwell Place"
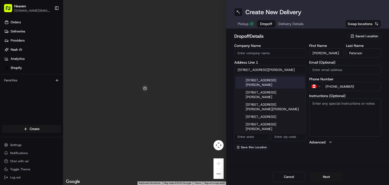
click at [270, 82] on div "210 Maxwell Place, Winnipeg, MB, Canada" at bounding box center [269, 82] width 69 height 12
type input "210 Maxwell Pl, Winnipeg, MB R2K 0C7, Canada"
type input "Winnipeg"
type input "Canada"
type input "MB"
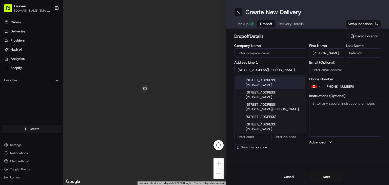
type input "R2K 0C7"
type input "210 Maxwell Place"
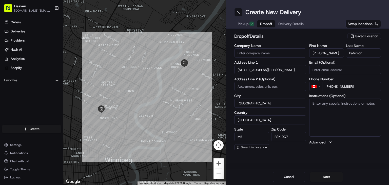
click at [255, 87] on input at bounding box center [270, 86] width 72 height 9
type input "201"
click at [331, 176] on button "Next" at bounding box center [326, 177] width 32 height 10
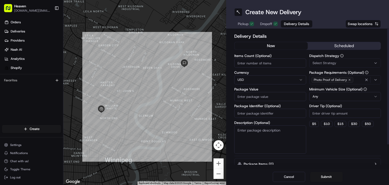
click at [270, 63] on input "Items Count (Optional)" at bounding box center [270, 62] width 72 height 9
type input "1"
click at [265, 79] on html "Heaven das.hkov.inc@gmail.com Toggle Sidebar Orders Deliveries Providers Nash A…" at bounding box center [194, 92] width 389 height 185
click at [266, 97] on input "Package Value" at bounding box center [270, 96] width 72 height 9
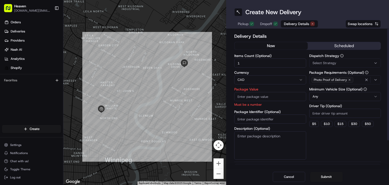
click at [260, 96] on input "Package Value" at bounding box center [270, 96] width 72 height 9
paste input "79.98"
type input "79.98"
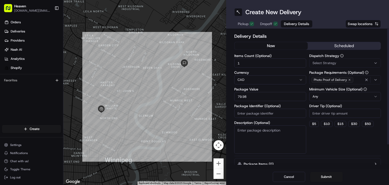
click at [259, 116] on input "Package Identifier (Optional)" at bounding box center [270, 113] width 72 height 9
paste input "HN1269 Complete"
type input "HN1269"
click at [324, 176] on button "Submit" at bounding box center [326, 177] width 32 height 10
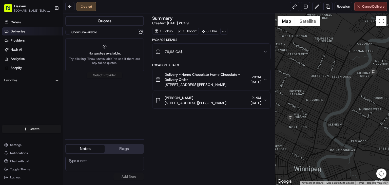
click at [14, 29] on span "Deliveries" at bounding box center [18, 31] width 14 height 5
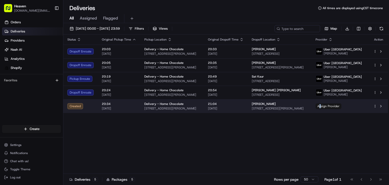
click at [341, 108] on span "Assign Provider" at bounding box center [328, 106] width 26 height 6
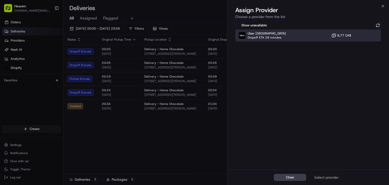
click at [312, 37] on div "Uber Canada Dropoff ETA 28 minutes 8,77 CA$" at bounding box center [308, 35] width 146 height 12
click at [324, 175] on div "Assign Provider" at bounding box center [326, 177] width 25 height 5
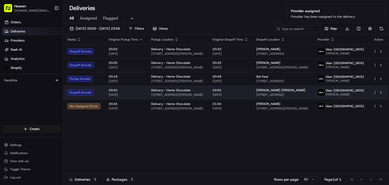
click at [141, 97] on span "[DATE]" at bounding box center [126, 95] width 34 height 4
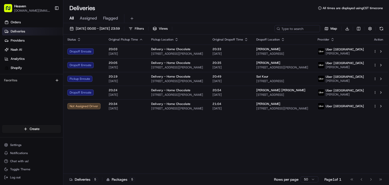
click at [141, 83] on span "[DATE]" at bounding box center [126, 81] width 34 height 4
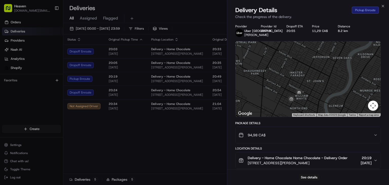
drag, startPoint x: 294, startPoint y: 93, endPoint x: 334, endPoint y: 85, distance: 40.2
click at [334, 85] on div at bounding box center [307, 78] width 145 height 75
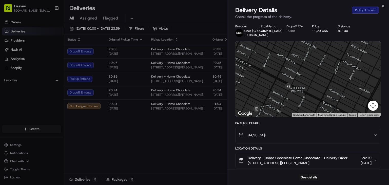
drag, startPoint x: 319, startPoint y: 88, endPoint x: 341, endPoint y: 80, distance: 23.9
click at [341, 80] on div at bounding box center [307, 78] width 145 height 75
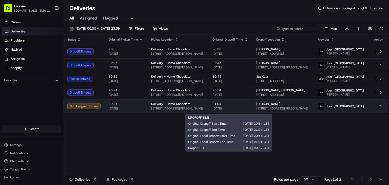
click at [248, 110] on span "[DATE]" at bounding box center [230, 108] width 36 height 4
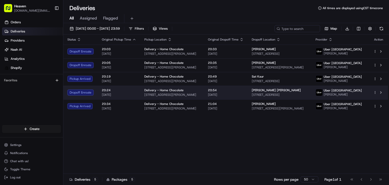
click at [246, 96] on td "20:54 22/08/2025" at bounding box center [226, 93] width 44 height 14
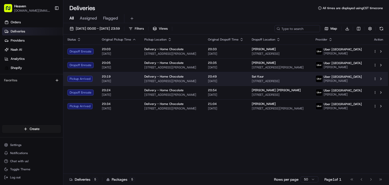
click at [208, 80] on td "20:49 [DATE]" at bounding box center [226, 79] width 44 height 14
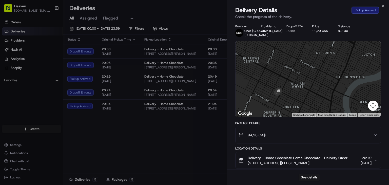
drag, startPoint x: 267, startPoint y: 98, endPoint x: 304, endPoint y: 98, distance: 36.4
click at [304, 98] on div at bounding box center [307, 78] width 145 height 75
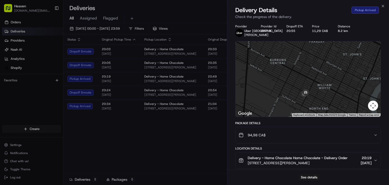
drag, startPoint x: 288, startPoint y: 101, endPoint x: 314, endPoint y: 102, distance: 25.6
click at [314, 102] on div at bounding box center [307, 78] width 145 height 75
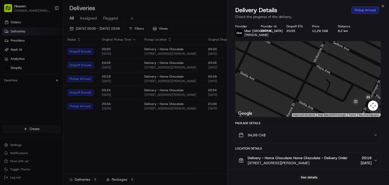
click at [304, 99] on div at bounding box center [307, 78] width 145 height 75
drag, startPoint x: 311, startPoint y: 100, endPoint x: 287, endPoint y: 75, distance: 34.4
click at [287, 75] on div at bounding box center [307, 78] width 145 height 75
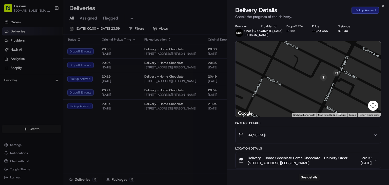
drag, startPoint x: 304, startPoint y: 92, endPoint x: 270, endPoint y: 67, distance: 42.2
click at [270, 67] on div at bounding box center [307, 78] width 145 height 75
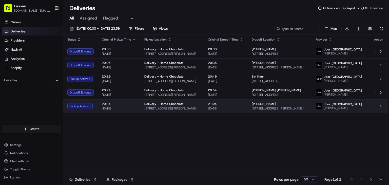
click at [240, 110] on span "[DATE]" at bounding box center [226, 108] width 36 height 4
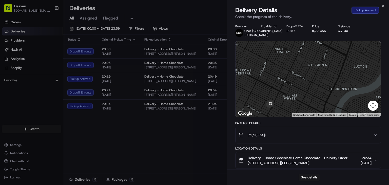
drag, startPoint x: 275, startPoint y: 95, endPoint x: 309, endPoint y: 95, distance: 33.9
click at [309, 95] on div at bounding box center [307, 78] width 145 height 75
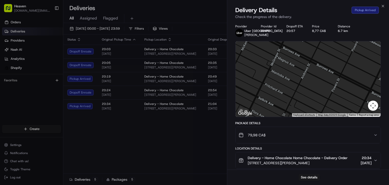
drag, startPoint x: 290, startPoint y: 94, endPoint x: 293, endPoint y: 61, distance: 33.1
click at [293, 61] on div at bounding box center [307, 78] width 145 height 75
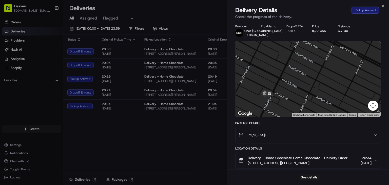
drag, startPoint x: 284, startPoint y: 76, endPoint x: 304, endPoint y: 56, distance: 29.0
click at [304, 56] on div at bounding box center [307, 78] width 145 height 75
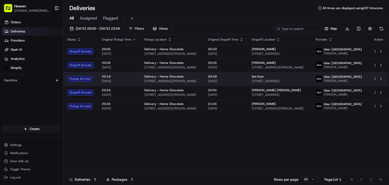
click at [242, 78] on span "20:49" at bounding box center [226, 76] width 36 height 4
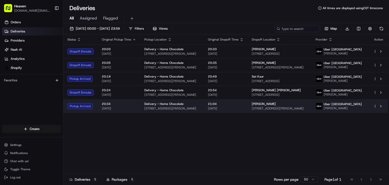
click at [243, 110] on span "[DATE]" at bounding box center [226, 108] width 36 height 4
click at [241, 110] on span "[DATE]" at bounding box center [226, 108] width 36 height 4
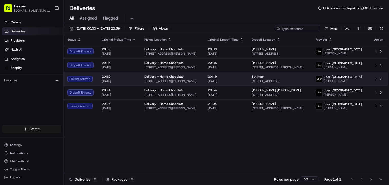
click at [241, 78] on span "20:49" at bounding box center [226, 76] width 36 height 4
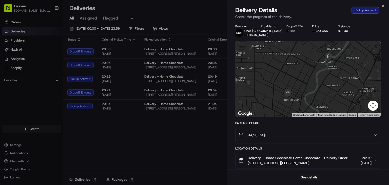
click at [286, 137] on div "94,98 CA$" at bounding box center [305, 135] width 135 height 10
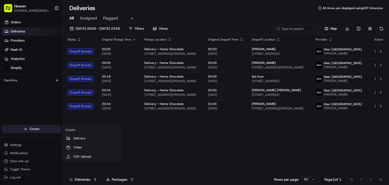
click at [35, 129] on html "Heaven das.hkov.inc@gmail.com Toggle Sidebar Orders Deliveries Providers Nash A…" at bounding box center [194, 92] width 389 height 185
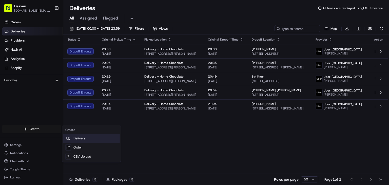
click at [76, 138] on link "Delivery" at bounding box center [91, 138] width 56 height 9
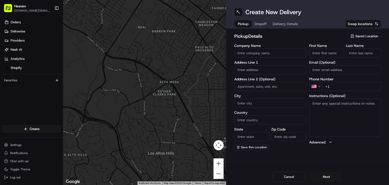
click at [362, 37] on span "Saved Location" at bounding box center [366, 36] width 23 height 5
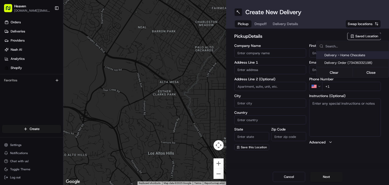
click at [346, 56] on span "Delivery - Home Chocolate" at bounding box center [355, 55] width 62 height 5
type input "Delivery - Home Chocolate"
type input "114 McGregor St"
type input "Winnipeg"
type input "CA"
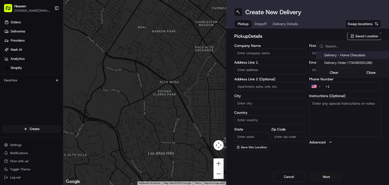
type input "MB"
type input "R2W 5J7"
type input "Home Chocolate - Delivery"
type input "Order"
type input "[PHONE_NUMBER]"
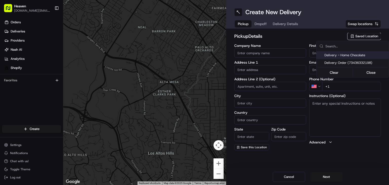
type textarea "Please park to [STREET_ADDRESS][PERSON_NAME], and call [PHONE_NUMBER]. We will …"
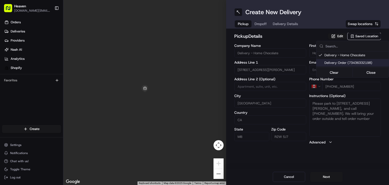
click at [325, 177] on html "Heaven das.hkov.inc@gmail.com Toggle Sidebar Orders Deliveries Providers Nash A…" at bounding box center [194, 92] width 389 height 185
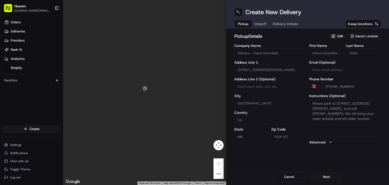
click at [325, 177] on button "Next" at bounding box center [326, 177] width 32 height 10
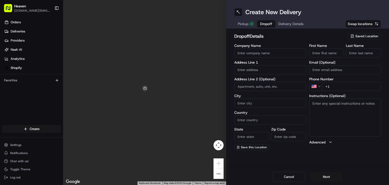
click at [320, 51] on input "First Name" at bounding box center [326, 52] width 35 height 9
paste input "Харнур"
type input "Харнур"
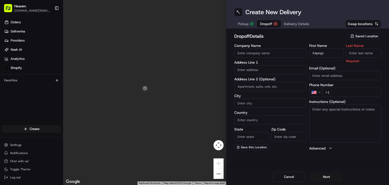
click at [361, 52] on input "Last Name" at bounding box center [363, 52] width 35 height 9
paste input "Сингх"
type input "Сингх"
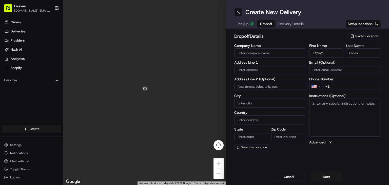
click at [318, 86] on html "Heaven das.hkov.inc@gmail.com Toggle Sidebar Orders Deliveries Providers Nash A…" at bounding box center [194, 92] width 389 height 185
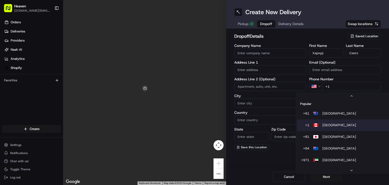
scroll to position [22, 0]
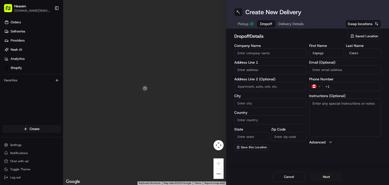
click at [344, 85] on input "+1" at bounding box center [351, 86] width 59 height 9
paste input "204 951 2870"
type input "+1 204 951 2870"
click at [330, 54] on input "Харнур" at bounding box center [326, 52] width 35 height 9
type input "Х"
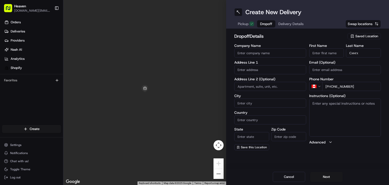
click at [364, 53] on input "Сингх" at bounding box center [363, 52] width 35 height 9
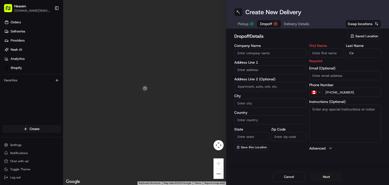
type input "С"
paste input "No"
type input "No"
click at [326, 54] on input "First Name" at bounding box center [326, 52] width 35 height 9
paste input "No"
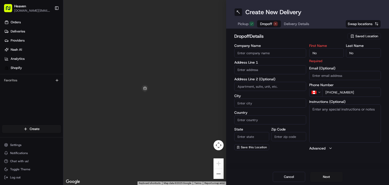
type input "No"
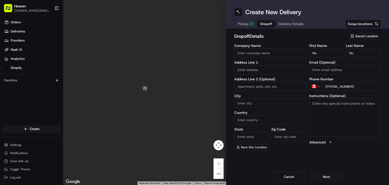
click at [254, 69] on input "text" at bounding box center [270, 69] width 72 height 9
paste input "17 Crocus Lane West Saint Paul MB R2V 4S3"
click at [267, 81] on div "17 Crocus Lane, West Saint Paul, MB R2V 4S3, Canada" at bounding box center [269, 82] width 69 height 12
type input "[STREET_ADDRESS][PERSON_NAME]"
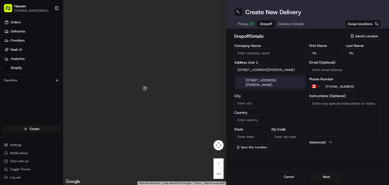
type input "West Saint Paul"
type input "Canada"
type input "MB"
type input "R2V 4S3"
type input "17 Crocus Lane"
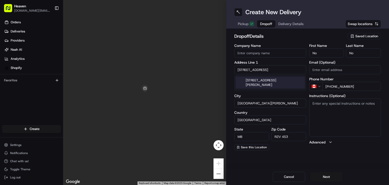
scroll to position [0, 0]
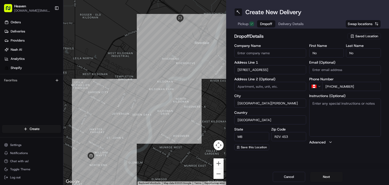
click at [343, 109] on textarea "Instructions (Optional)" at bounding box center [345, 117] width 72 height 38
paste textarea "Do not contact me leave at front door"
type textarea "Do not contact me leave at front door"
click at [332, 176] on button "Next" at bounding box center [326, 177] width 32 height 10
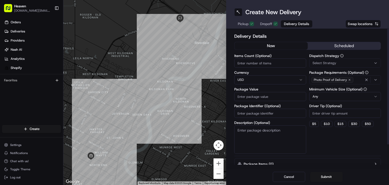
click at [248, 63] on input "Items Count (Optional)" at bounding box center [270, 62] width 72 height 9
type input "1"
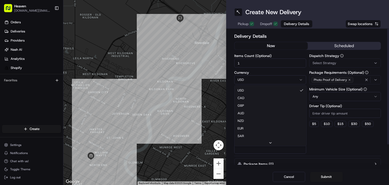
click at [267, 82] on html "Heaven das.hkov.inc@gmail.com Toggle Sidebar Orders Deliveries Providers Nash A…" at bounding box center [194, 92] width 389 height 185
click at [255, 99] on input "Package Value" at bounding box center [270, 96] width 72 height 9
paste input "47.98"
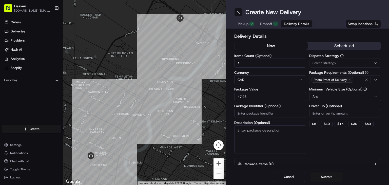
type input "47.98"
click at [251, 116] on input "Package Identifier (Optional)" at bounding box center [270, 113] width 72 height 9
paste input "HN1270"
type input "HN1270"
click at [330, 177] on button "Submit" at bounding box center [326, 177] width 32 height 10
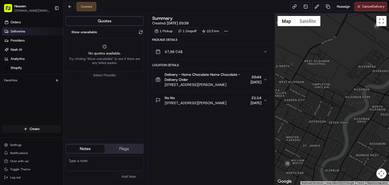
click at [14, 30] on span "Deliveries" at bounding box center [18, 31] width 14 height 5
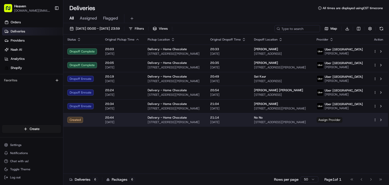
click at [342, 122] on span "Assign Provider" at bounding box center [329, 120] width 26 height 6
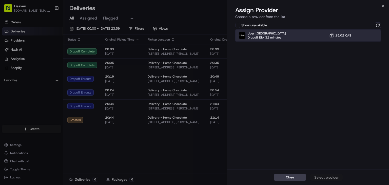
click at [301, 37] on div "Uber Canada Dropoff ETA 32 minutes 15,02 CA$" at bounding box center [308, 35] width 146 height 12
click at [322, 177] on div "Assign Provider" at bounding box center [326, 177] width 25 height 5
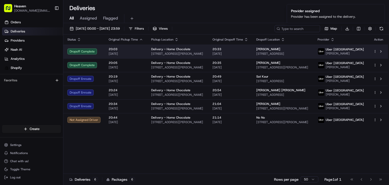
click at [136, 51] on span "20:03" at bounding box center [126, 49] width 34 height 4
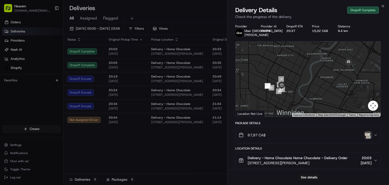
click at [368, 138] on img "button" at bounding box center [367, 134] width 7 height 7
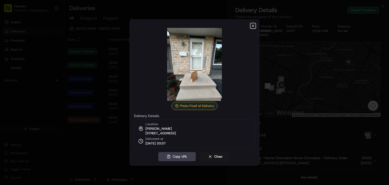
click at [252, 24] on icon "button" at bounding box center [253, 26] width 4 height 4
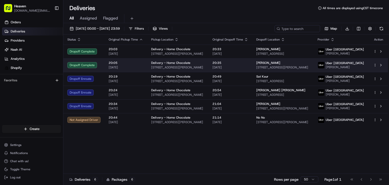
click at [244, 68] on div "20:35 22/08/2025" at bounding box center [230, 65] width 36 height 9
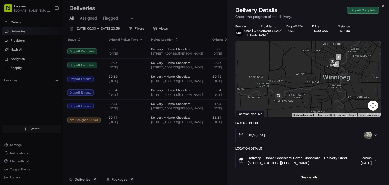
click at [367, 138] on img "button" at bounding box center [367, 134] width 7 height 7
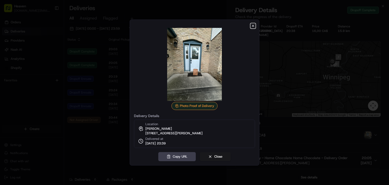
click at [253, 24] on icon "button" at bounding box center [253, 26] width 4 height 4
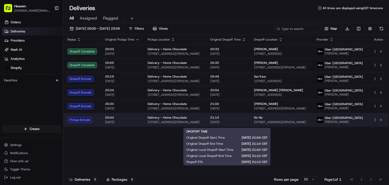
click at [243, 124] on span "[DATE]" at bounding box center [228, 122] width 36 height 4
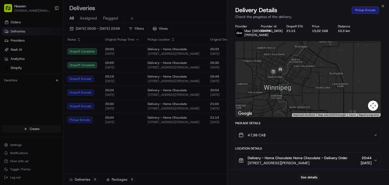
drag, startPoint x: 277, startPoint y: 97, endPoint x: 265, endPoint y: 77, distance: 23.7
click at [265, 77] on div at bounding box center [307, 78] width 145 height 75
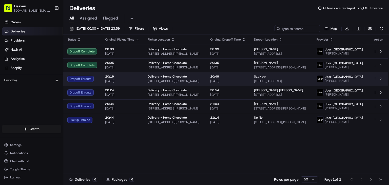
click at [243, 78] on span "20:49" at bounding box center [228, 76] width 36 height 4
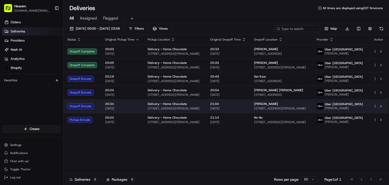
click at [244, 109] on span "[DATE]" at bounding box center [228, 108] width 36 height 4
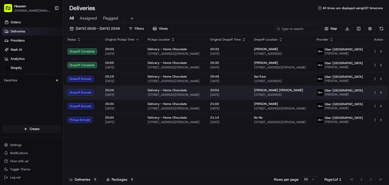
click at [244, 92] on span "20:54" at bounding box center [228, 90] width 36 height 4
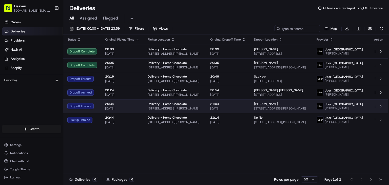
click at [243, 110] on span "[DATE]" at bounding box center [228, 108] width 36 height 4
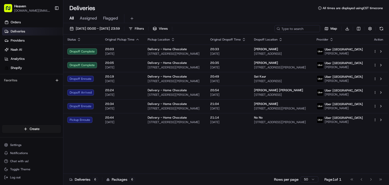
drag, startPoint x: 199, startPoint y: 153, endPoint x: 208, endPoint y: 147, distance: 10.0
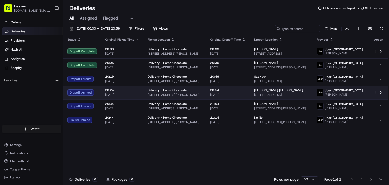
click at [239, 97] on span "[DATE]" at bounding box center [228, 95] width 36 height 4
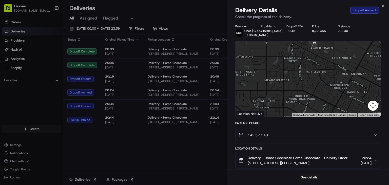
drag, startPoint x: 294, startPoint y: 65, endPoint x: 284, endPoint y: 106, distance: 42.0
click at [284, 106] on div at bounding box center [307, 78] width 145 height 75
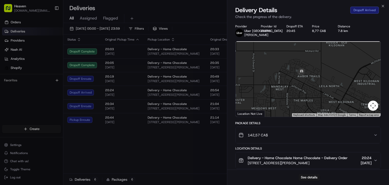
drag, startPoint x: 298, startPoint y: 74, endPoint x: 295, endPoint y: 88, distance: 14.1
click at [293, 89] on div at bounding box center [307, 78] width 145 height 75
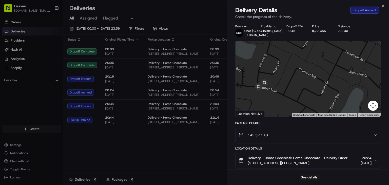
drag, startPoint x: 285, startPoint y: 87, endPoint x: 301, endPoint y: 82, distance: 16.2
click at [301, 82] on div at bounding box center [307, 78] width 145 height 75
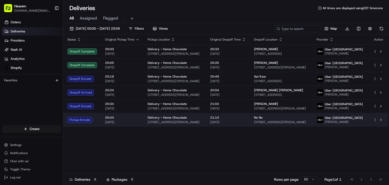
click at [246, 117] on td "21:14 [DATE]" at bounding box center [228, 120] width 44 height 14
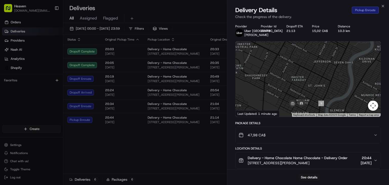
drag, startPoint x: 277, startPoint y: 98, endPoint x: 273, endPoint y: 57, distance: 41.5
click at [279, 65] on div at bounding box center [307, 78] width 145 height 75
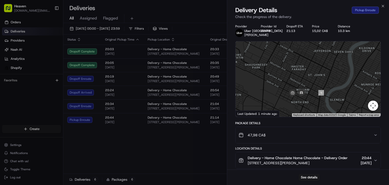
drag, startPoint x: 280, startPoint y: 83, endPoint x: 277, endPoint y: 66, distance: 17.5
click at [277, 66] on div at bounding box center [307, 78] width 145 height 75
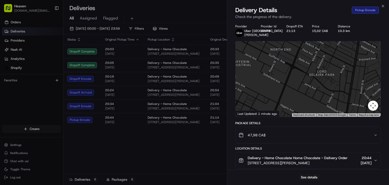
drag, startPoint x: 283, startPoint y: 71, endPoint x: 289, endPoint y: 116, distance: 45.2
click at [289, 116] on div at bounding box center [307, 78] width 145 height 75
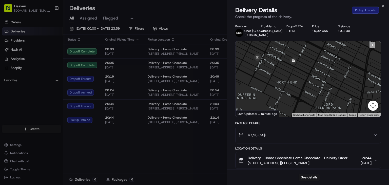
drag, startPoint x: 293, startPoint y: 91, endPoint x: 291, endPoint y: 106, distance: 14.8
click at [291, 106] on div at bounding box center [307, 78] width 145 height 75
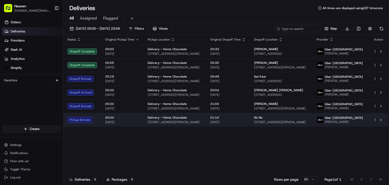
click at [241, 124] on span "[DATE]" at bounding box center [228, 122] width 36 height 4
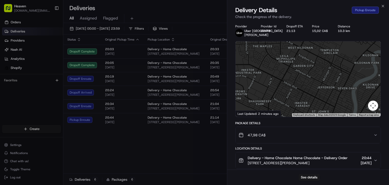
drag, startPoint x: 275, startPoint y: 94, endPoint x: 259, endPoint y: 56, distance: 41.5
click at [259, 56] on div at bounding box center [307, 78] width 145 height 75
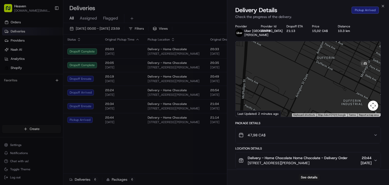
drag, startPoint x: 333, startPoint y: 92, endPoint x: 272, endPoint y: 52, distance: 73.3
click at [272, 52] on div at bounding box center [307, 78] width 145 height 75
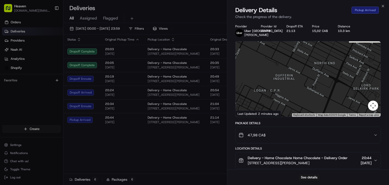
drag, startPoint x: 299, startPoint y: 64, endPoint x: 269, endPoint y: 80, distance: 33.9
click at [269, 80] on div at bounding box center [307, 78] width 145 height 75
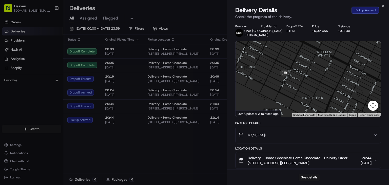
drag, startPoint x: 290, startPoint y: 66, endPoint x: 284, endPoint y: 94, distance: 28.6
click at [284, 94] on div at bounding box center [307, 78] width 145 height 75
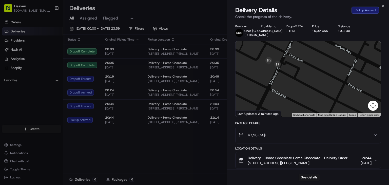
drag, startPoint x: 262, startPoint y: 75, endPoint x: 295, endPoint y: 84, distance: 34.0
click at [295, 84] on div at bounding box center [307, 78] width 145 height 75
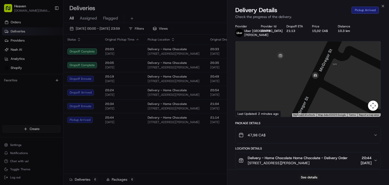
drag, startPoint x: 276, startPoint y: 75, endPoint x: 317, endPoint y: 115, distance: 56.9
click at [317, 115] on div "1 Keyboard shortcuts Map Data Map data ©2025 Google Map data ©2025 Google 10 m …" at bounding box center [307, 78] width 145 height 75
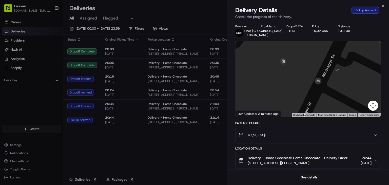
drag, startPoint x: 300, startPoint y: 79, endPoint x: 298, endPoint y: 88, distance: 8.4
click at [298, 88] on div at bounding box center [307, 78] width 145 height 75
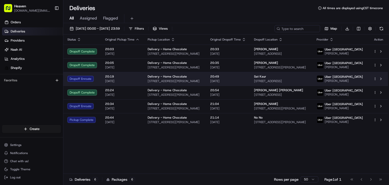
click at [238, 78] on span "20:49" at bounding box center [228, 76] width 36 height 4
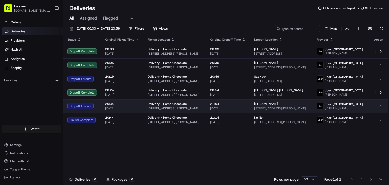
click at [246, 106] on span "21:04" at bounding box center [228, 104] width 36 height 4
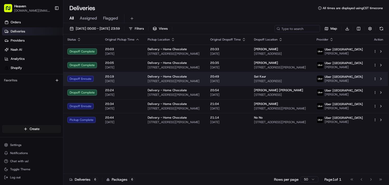
click at [238, 83] on span "[DATE]" at bounding box center [228, 81] width 36 height 4
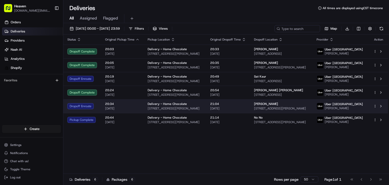
click at [239, 110] on span "[DATE]" at bounding box center [228, 108] width 36 height 4
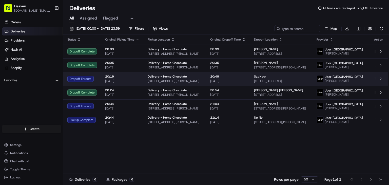
click at [243, 78] on span "20:49" at bounding box center [228, 76] width 36 height 4
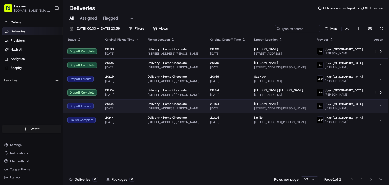
click at [246, 110] on span "[DATE]" at bounding box center [228, 108] width 36 height 4
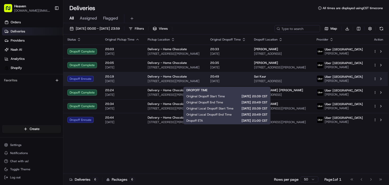
click at [243, 78] on span "20:49" at bounding box center [228, 76] width 36 height 4
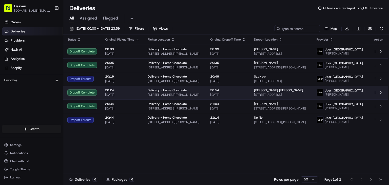
click at [245, 92] on span "20:54" at bounding box center [228, 90] width 36 height 4
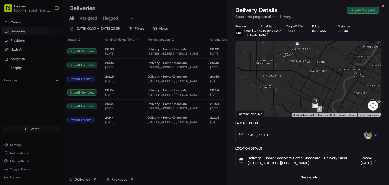
click at [365, 135] on img "button" at bounding box center [367, 134] width 7 height 7
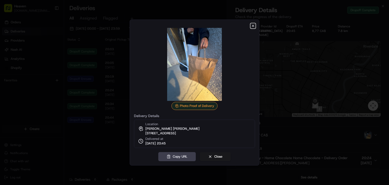
click at [252, 25] on icon "button" at bounding box center [253, 26] width 2 height 2
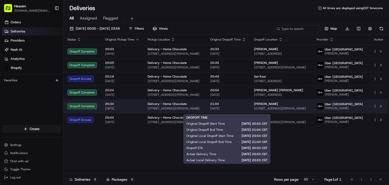
click at [241, 106] on span "21:04" at bounding box center [228, 104] width 36 height 4
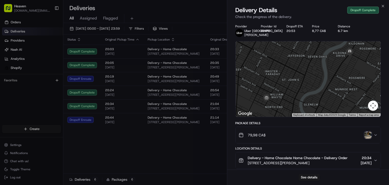
click at [366, 133] on img "button" at bounding box center [367, 134] width 7 height 7
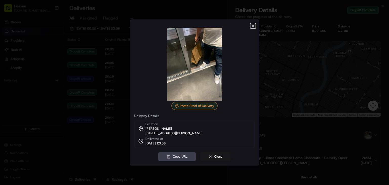
click at [253, 25] on icon "button" at bounding box center [253, 26] width 4 height 4
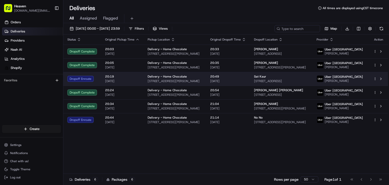
click at [244, 82] on span "[DATE]" at bounding box center [228, 81] width 36 height 4
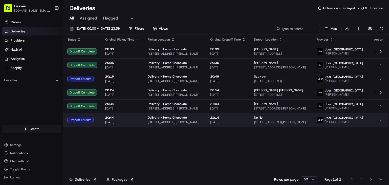
click at [246, 124] on span "[DATE]" at bounding box center [228, 122] width 36 height 4
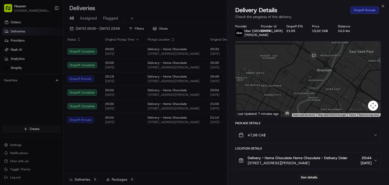
drag, startPoint x: 331, startPoint y: 73, endPoint x: 310, endPoint y: 113, distance: 44.7
click at [310, 113] on div at bounding box center [307, 78] width 145 height 75
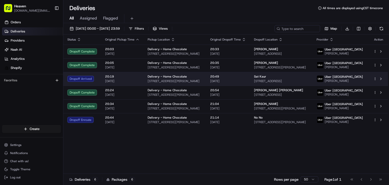
click at [238, 78] on span "20:49" at bounding box center [228, 76] width 36 height 4
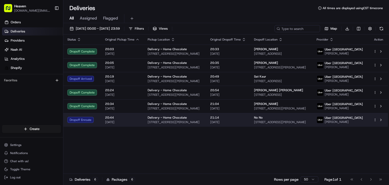
click at [248, 121] on td "21:14 [DATE]" at bounding box center [228, 120] width 44 height 14
click at [238, 124] on span "[DATE]" at bounding box center [228, 122] width 36 height 4
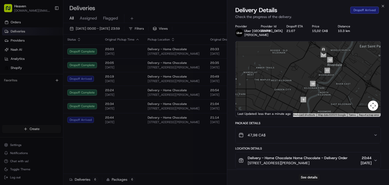
drag, startPoint x: 308, startPoint y: 78, endPoint x: 276, endPoint y: 94, distance: 36.4
click at [277, 94] on div at bounding box center [307, 78] width 145 height 75
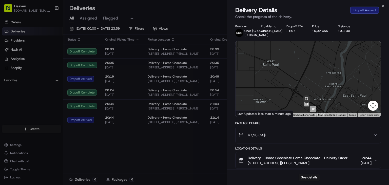
drag, startPoint x: 299, startPoint y: 78, endPoint x: 318, endPoint y: 97, distance: 26.8
click at [318, 97] on div at bounding box center [307, 78] width 145 height 75
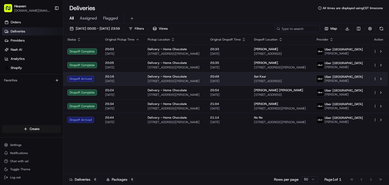
click at [244, 78] on span "20:49" at bounding box center [228, 76] width 36 height 4
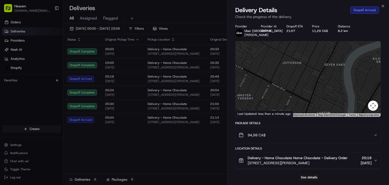
drag, startPoint x: 315, startPoint y: 75, endPoint x: 278, endPoint y: 86, distance: 38.3
click at [280, 86] on div at bounding box center [307, 78] width 145 height 75
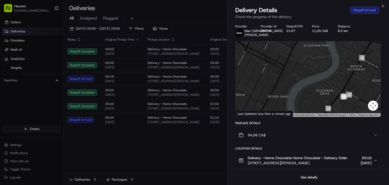
drag, startPoint x: 320, startPoint y: 62, endPoint x: 298, endPoint y: 97, distance: 41.1
click at [298, 97] on div at bounding box center [307, 78] width 145 height 75
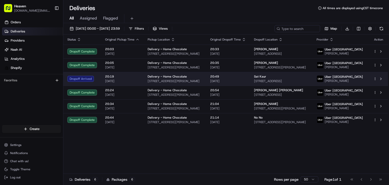
click at [238, 78] on span "20:49" at bounding box center [228, 76] width 36 height 4
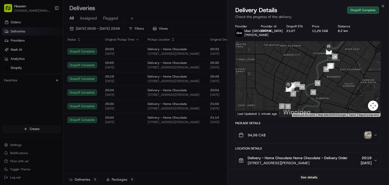
click at [367, 134] on img "button" at bounding box center [367, 134] width 7 height 7
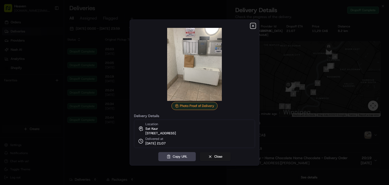
click at [252, 24] on icon "button" at bounding box center [253, 26] width 4 height 4
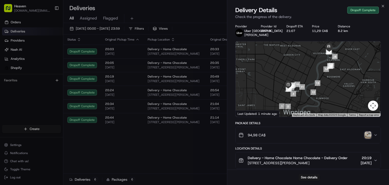
click at [376, 160] on icon "button" at bounding box center [375, 160] width 2 height 1
click at [376, 160] on icon "button" at bounding box center [375, 160] width 4 height 4
click at [330, 154] on button "Delivery - Home Chocolate Home Chocolate - Delivery Order [STREET_ADDRESS][PERS…" at bounding box center [307, 160] width 145 height 16
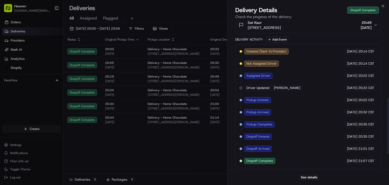
scroll to position [140, 0]
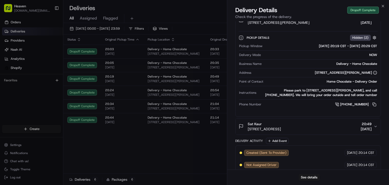
click at [375, 126] on icon "button" at bounding box center [375, 126] width 4 height 4
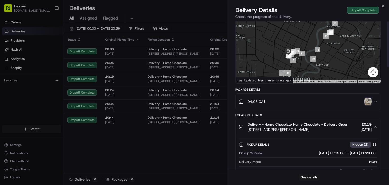
scroll to position [0, 0]
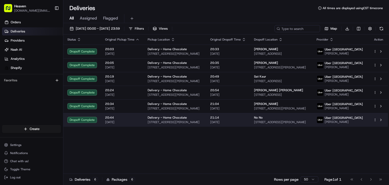
click at [238, 119] on span "21:14" at bounding box center [228, 117] width 36 height 4
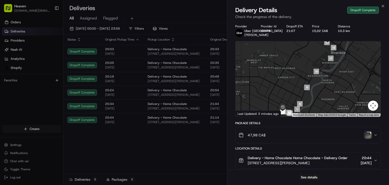
click at [368, 136] on img "button" at bounding box center [367, 134] width 7 height 7
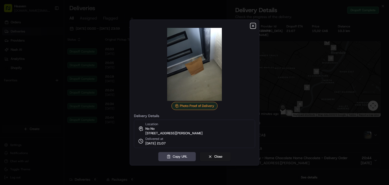
click at [253, 25] on icon "button" at bounding box center [253, 26] width 2 height 2
